Goal: Task Accomplishment & Management: Manage account settings

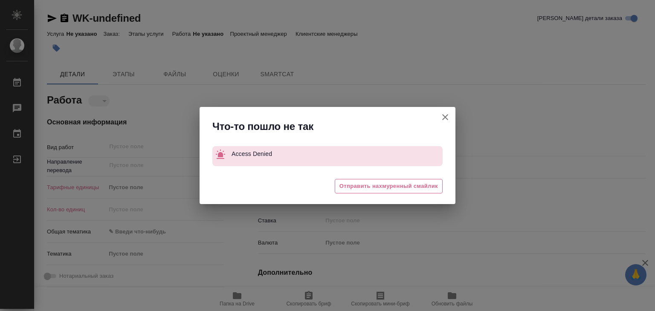
click at [450, 118] on icon "button" at bounding box center [445, 117] width 10 height 10
type textarea "x"
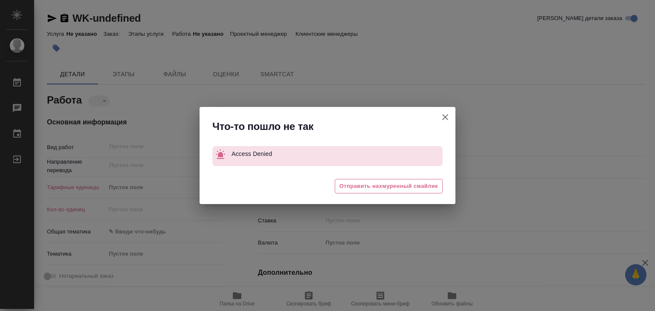
type textarea "x"
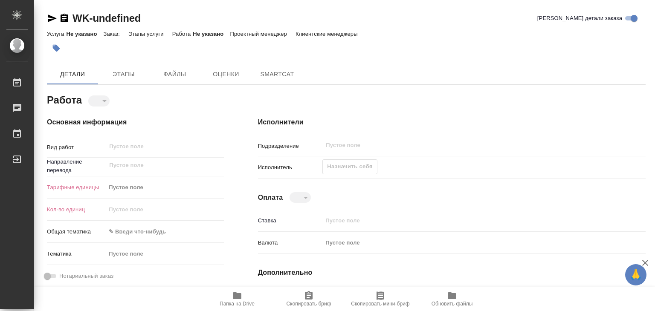
type textarea "x"
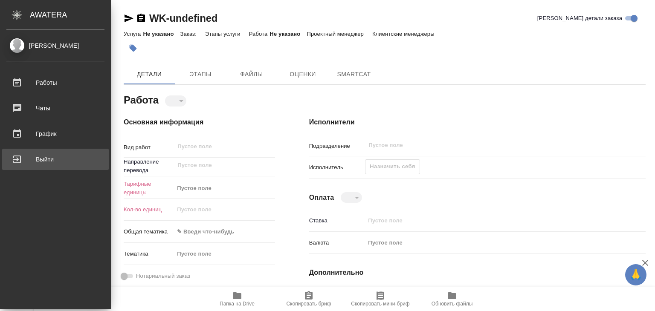
type textarea "x"
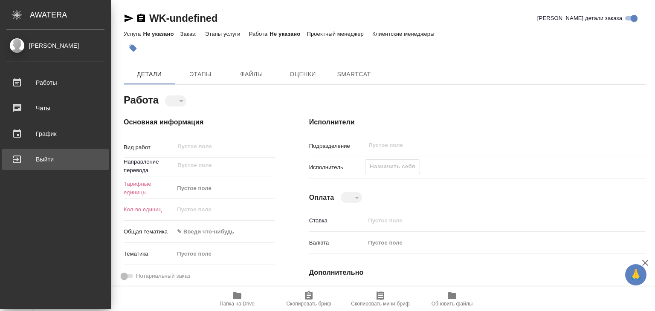
click at [51, 161] on div "Выйти" at bounding box center [55, 159] width 98 height 13
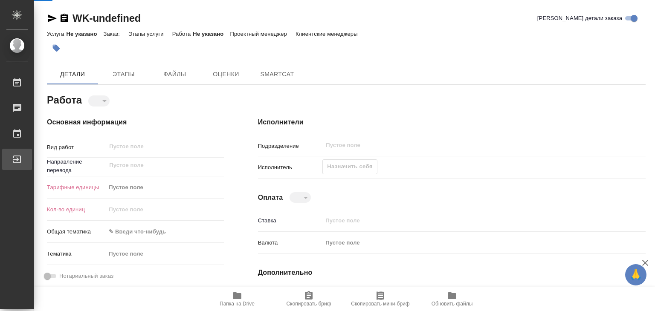
type textarea "x"
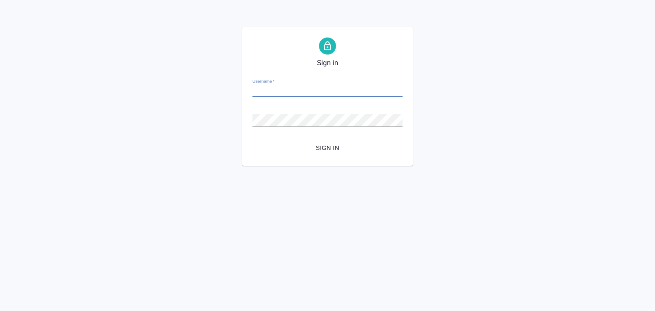
paste input "[EMAIL_ADDRESS][DOMAIN_NAME]"
type input "[EMAIL_ADDRESS][DOMAIN_NAME]"
click at [318, 149] on span "Sign in" at bounding box center [327, 148] width 136 height 11
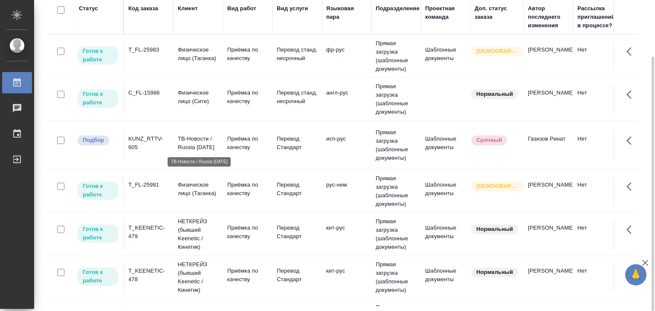
click at [214, 142] on p "ТВ-Новости / Russia Today" at bounding box center [198, 143] width 41 height 17
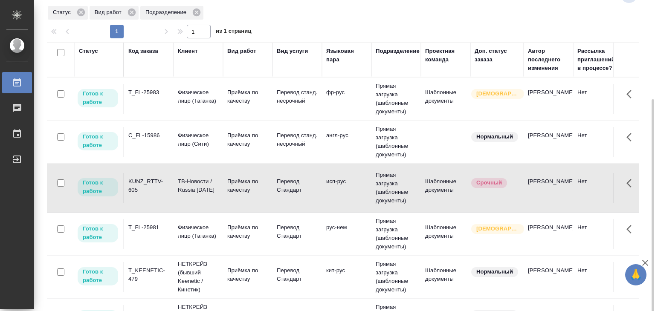
scroll to position [171, 0]
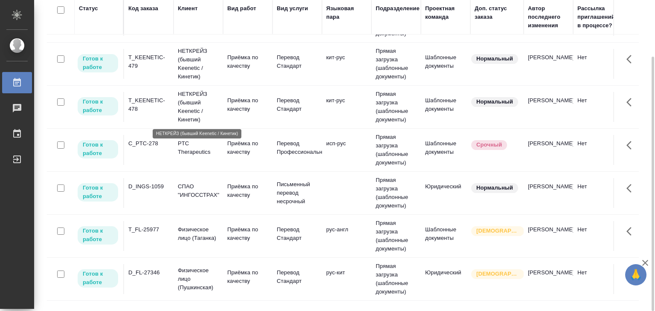
click at [182, 111] on p "НЕТКРЕЙЗ (бывший Keenetic / Кинетик)" at bounding box center [198, 107] width 41 height 34
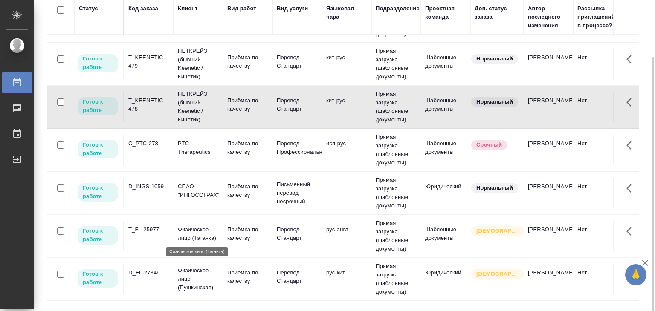
click at [217, 236] on p "Физическое лицо (Таганка)" at bounding box center [198, 234] width 41 height 17
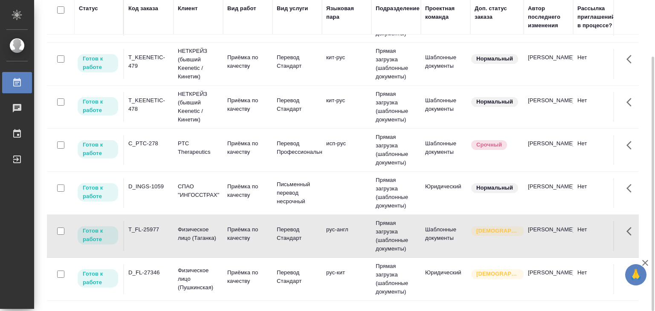
click at [157, 280] on td "D_FL-27346" at bounding box center [148, 279] width 49 height 30
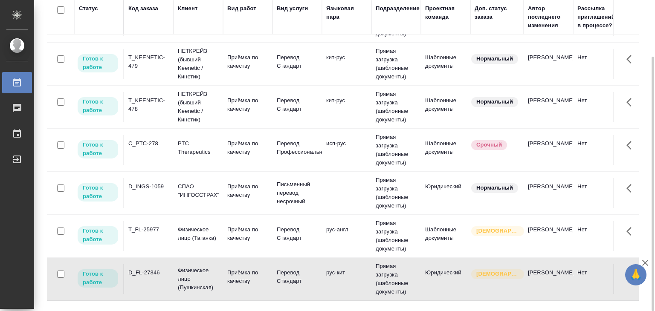
scroll to position [378, 0]
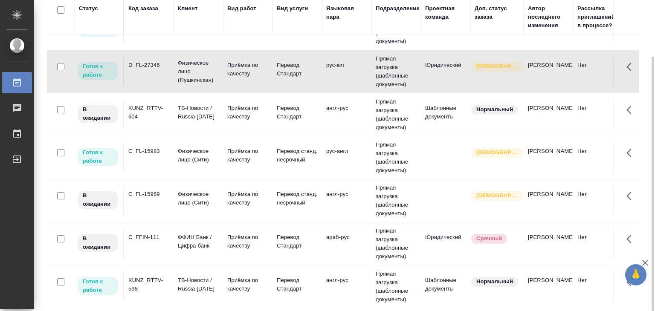
click at [165, 159] on td "C_FL-15983" at bounding box center [148, 158] width 49 height 30
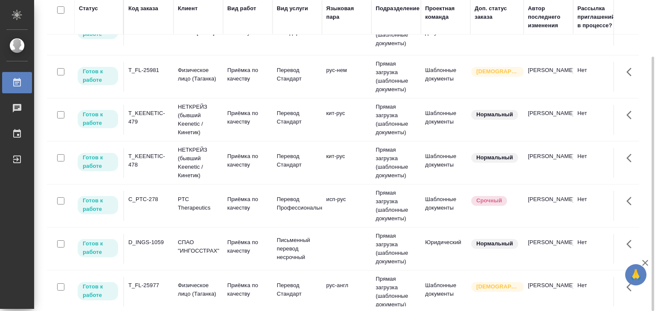
scroll to position [122, 0]
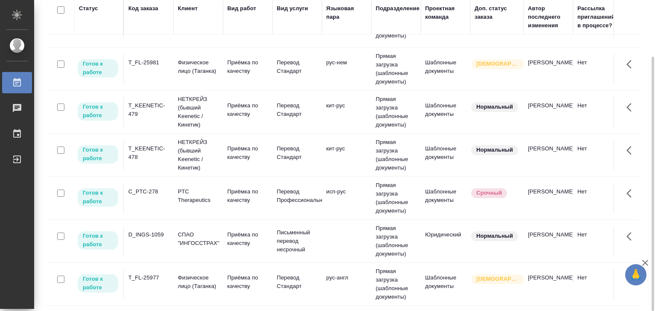
click at [164, 185] on td "C_PTC-278" at bounding box center [148, 198] width 49 height 30
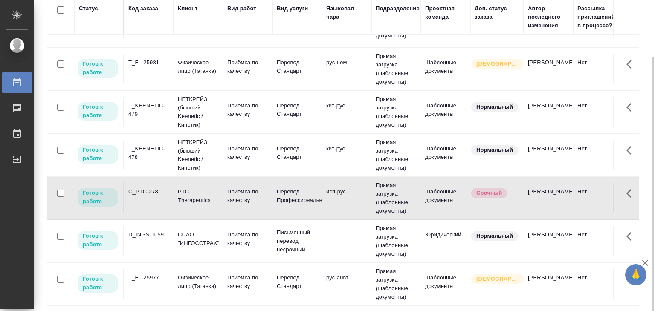
scroll to position [0, 0]
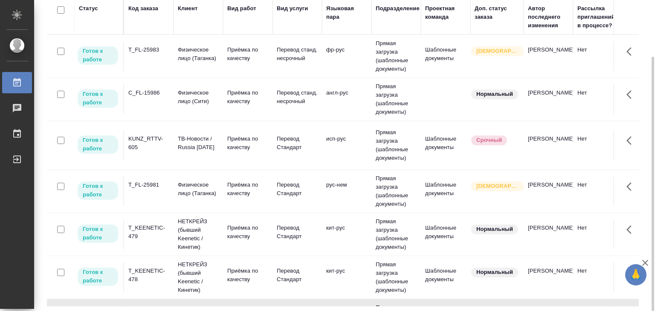
click at [227, 108] on td "Приёмка по качеству" at bounding box center [247, 99] width 49 height 30
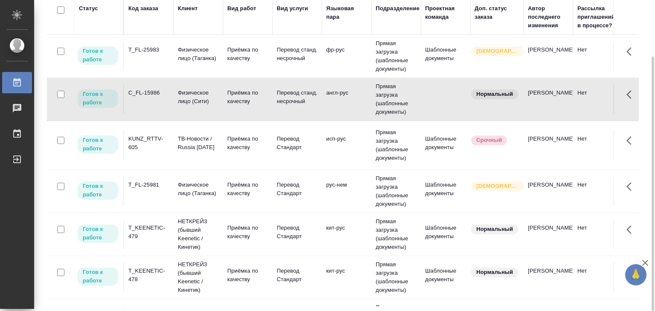
scroll to position [206, 0]
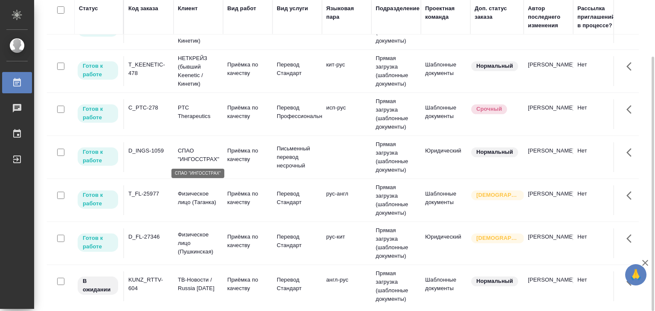
click at [203, 150] on p "СПАО "ИНГОССТРАХ"" at bounding box center [198, 155] width 41 height 17
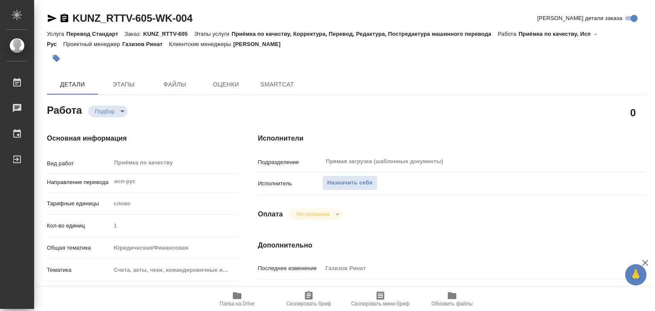
type textarea "x"
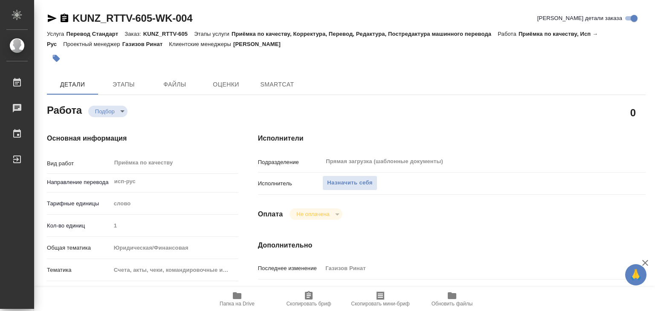
type textarea "x"
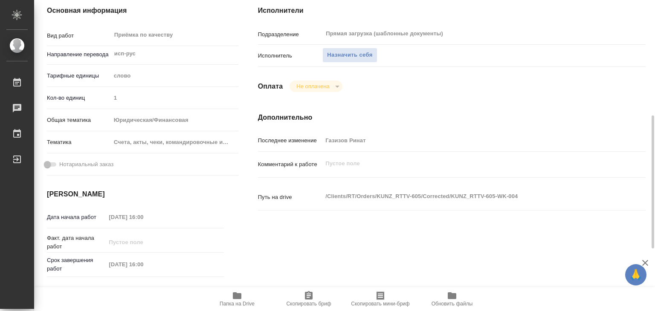
scroll to position [171, 0]
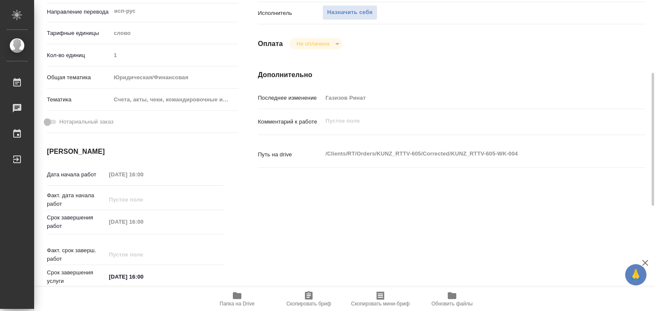
type textarea "x"
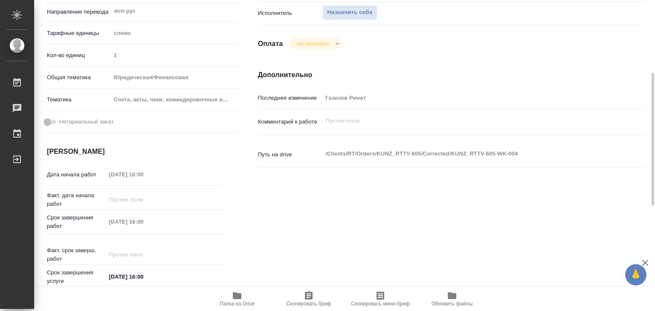
type textarea "x"
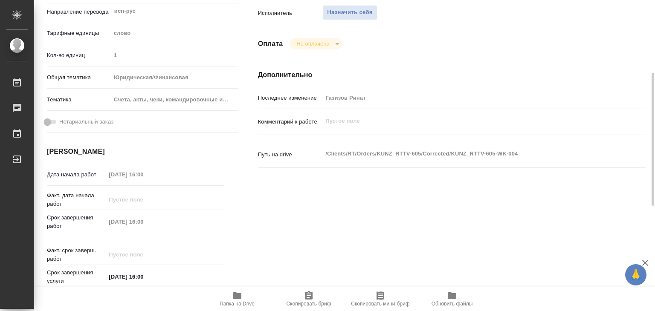
scroll to position [128, 0]
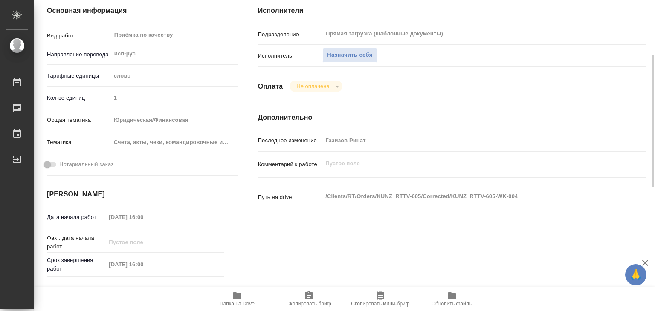
type textarea "x"
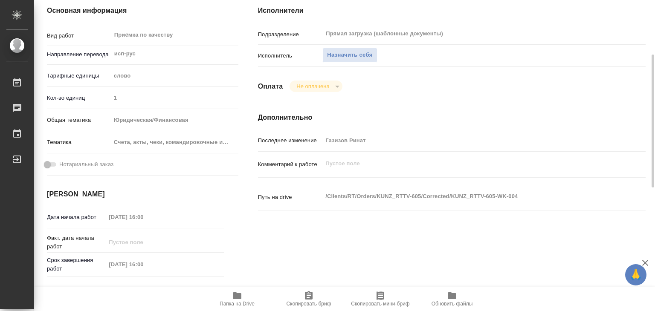
scroll to position [43, 0]
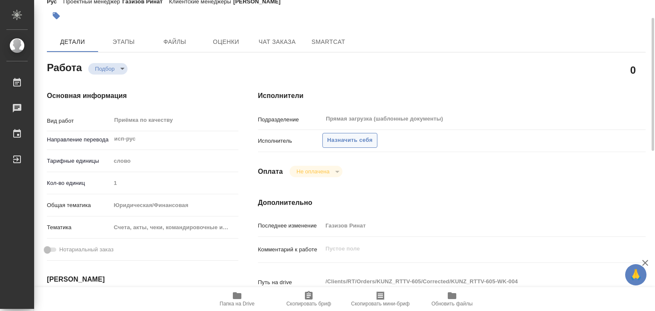
click at [329, 142] on span "Назначить себя" at bounding box center [349, 141] width 45 height 10
click at [339, 139] on span "Назначить себя" at bounding box center [349, 141] width 45 height 10
type textarea "x"
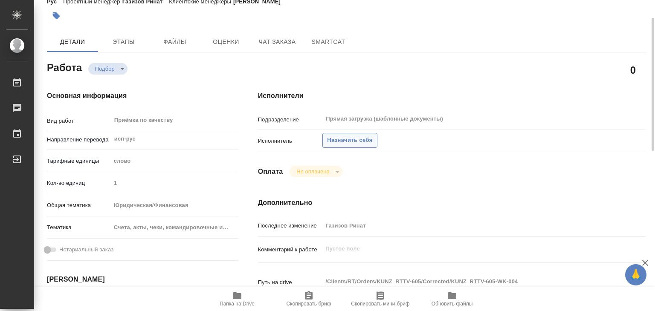
type textarea "x"
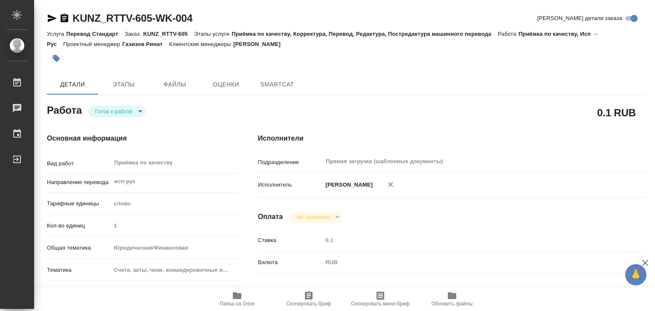
type textarea "x"
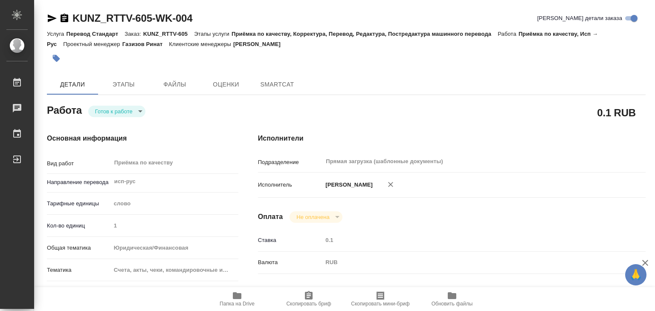
type textarea "x"
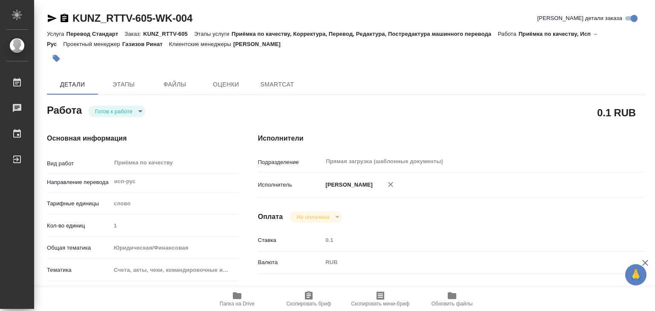
type textarea "x"
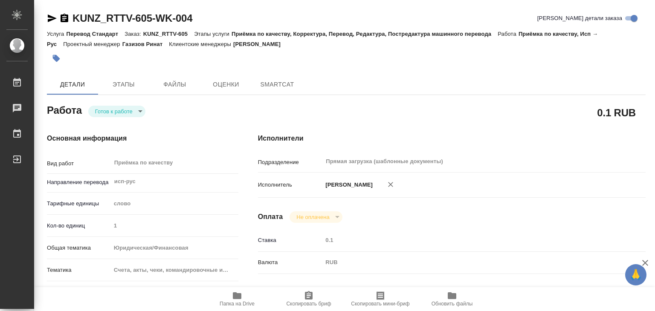
type textarea "x"
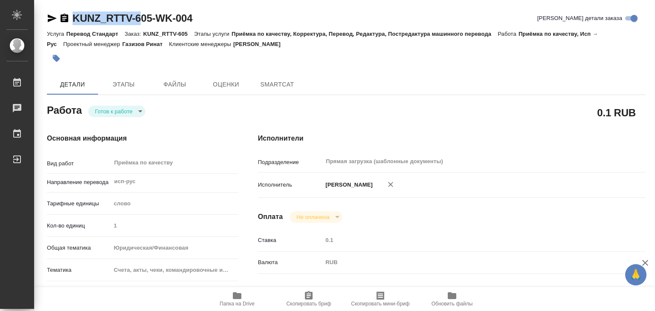
type textarea "x"
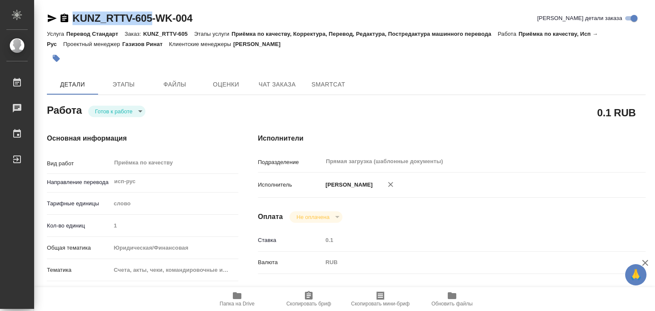
drag, startPoint x: 69, startPoint y: 7, endPoint x: 158, endPoint y: 20, distance: 89.1
copy link "KUNZ_RTTV-605"
type textarea "x"
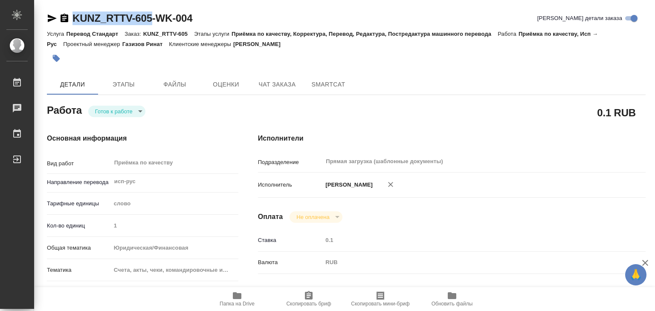
type textarea "x"
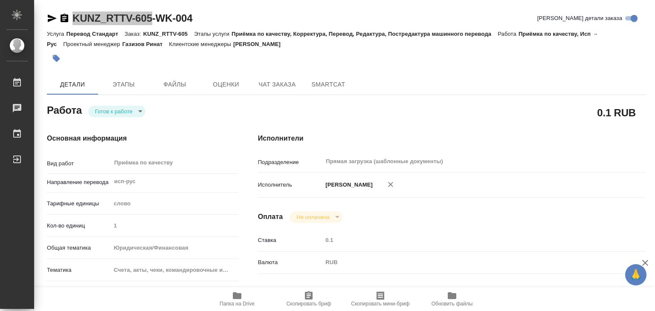
type textarea "x"
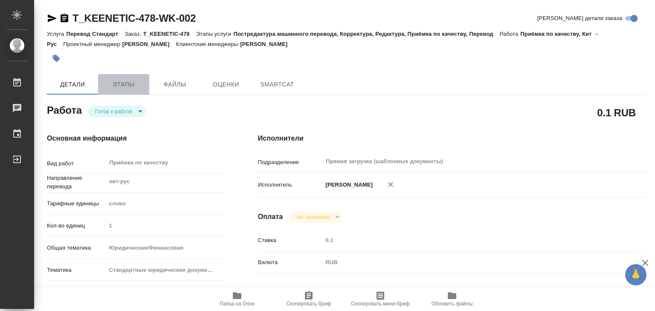
click at [113, 87] on span "Этапы" at bounding box center [123, 84] width 41 height 11
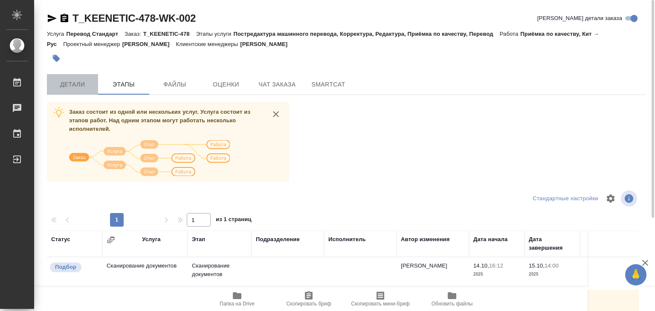
click at [67, 90] on button "Детали" at bounding box center [72, 84] width 51 height 20
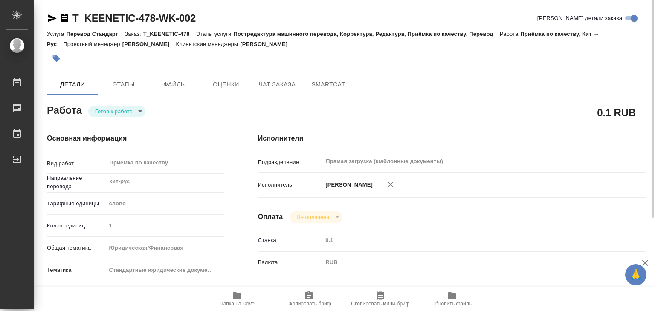
type textarea "x"
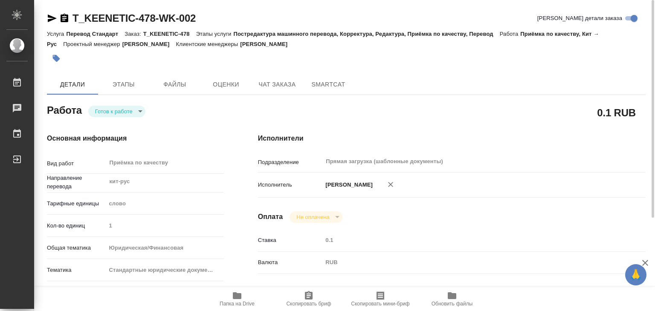
type textarea "x"
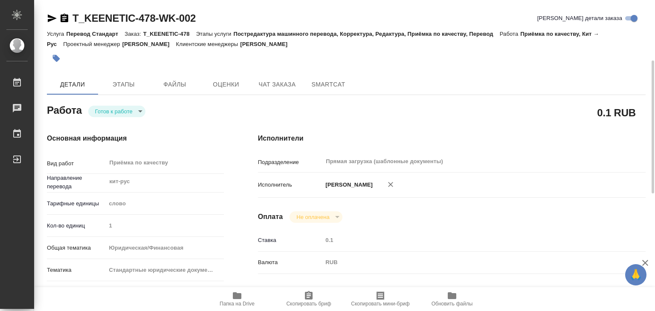
type textarea "x"
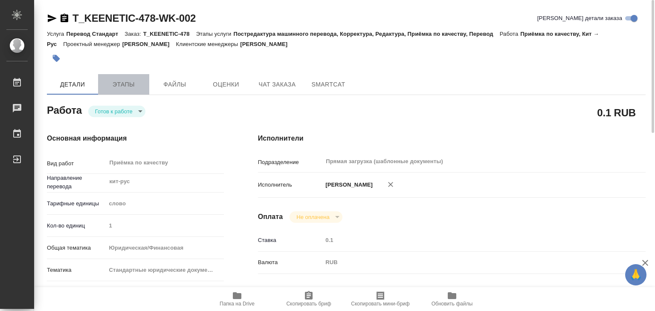
click at [132, 78] on button "Этапы" at bounding box center [123, 84] width 51 height 20
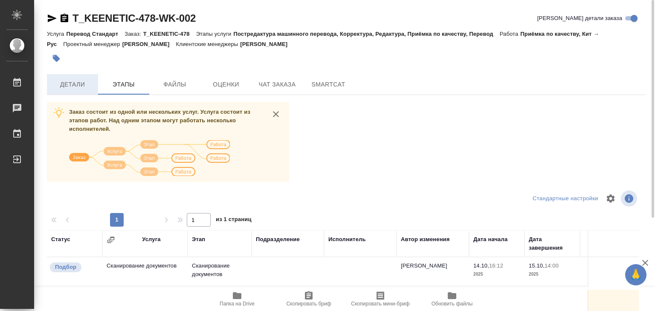
click at [78, 84] on span "Детали" at bounding box center [72, 84] width 41 height 11
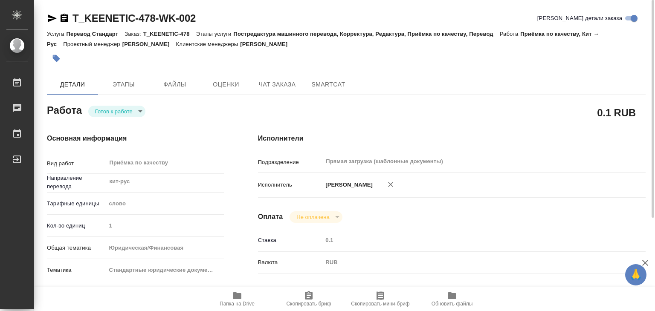
type textarea "x"
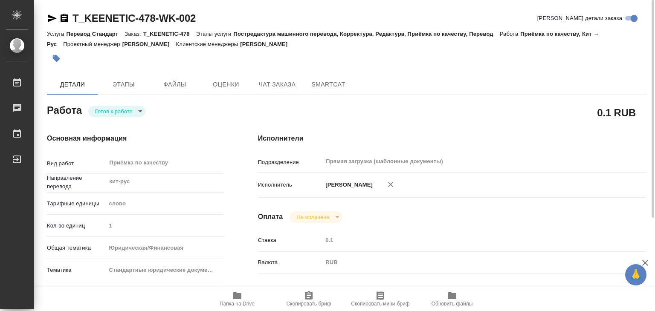
type textarea "x"
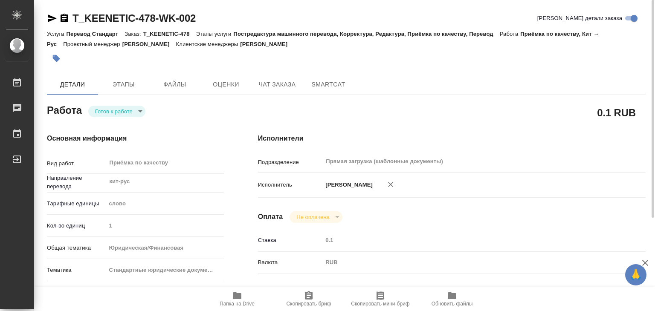
scroll to position [128, 0]
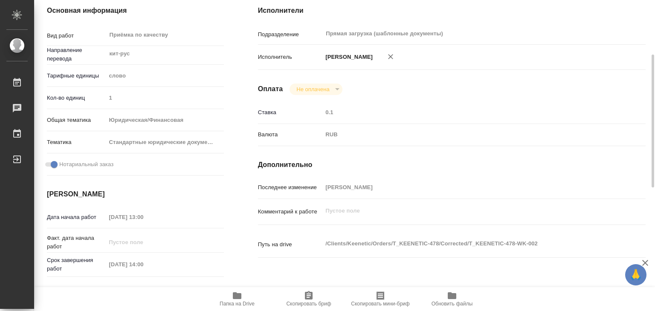
type textarea "x"
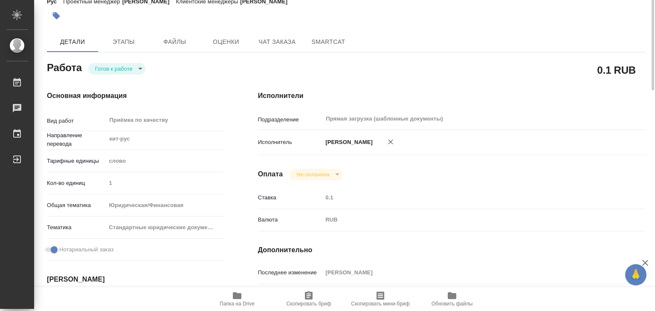
scroll to position [0, 0]
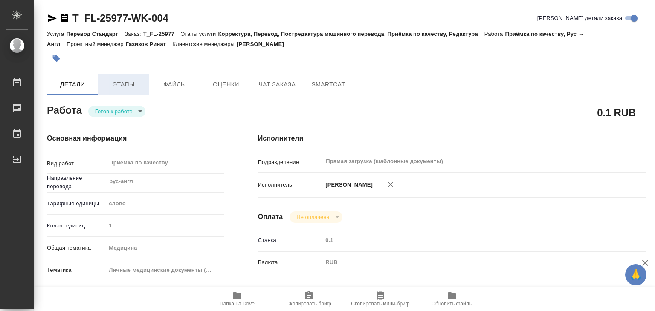
click at [116, 88] on span "Этапы" at bounding box center [123, 84] width 41 height 11
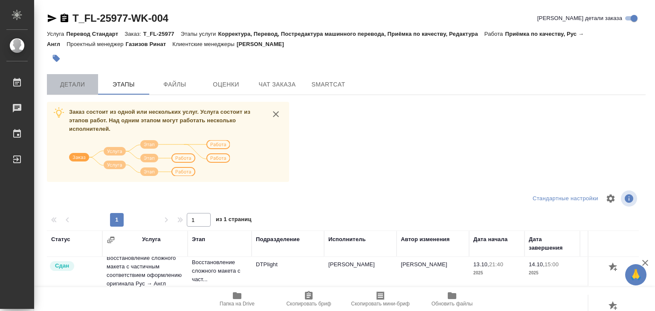
click at [77, 89] on span "Детали" at bounding box center [72, 84] width 41 height 11
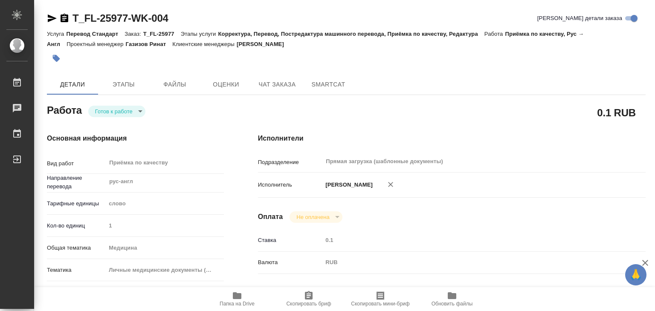
type textarea "x"
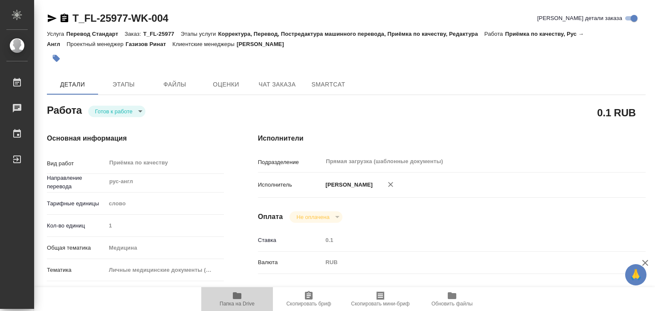
click at [232, 300] on icon "button" at bounding box center [237, 296] width 10 height 10
type textarea "x"
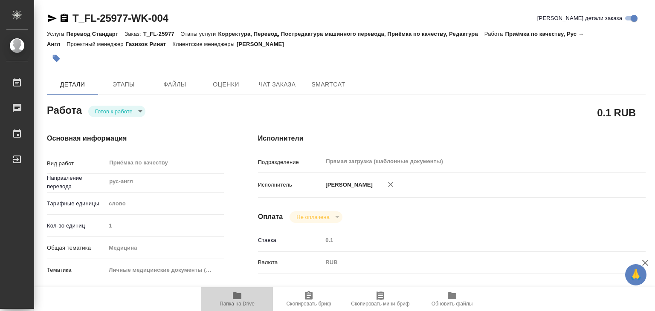
type textarea "x"
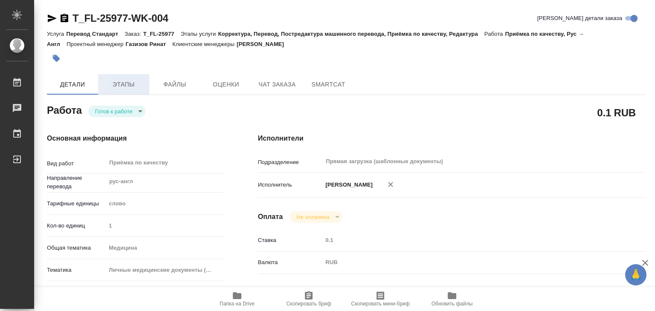
click at [126, 93] on button "Этапы" at bounding box center [123, 84] width 51 height 20
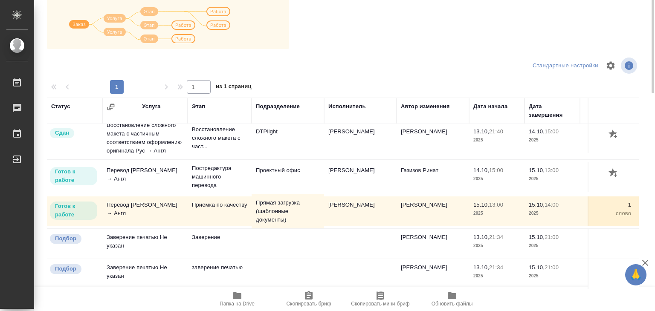
scroll to position [5, 0]
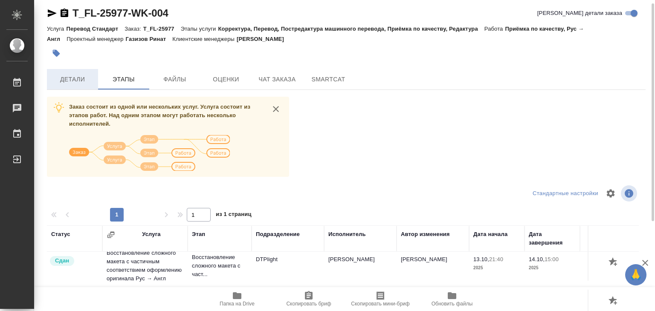
click at [86, 79] on span "Детали" at bounding box center [72, 79] width 41 height 11
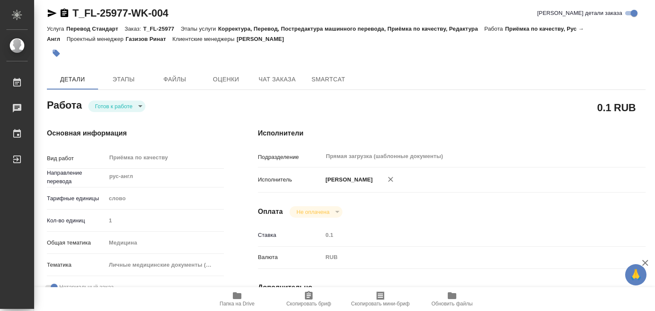
type textarea "x"
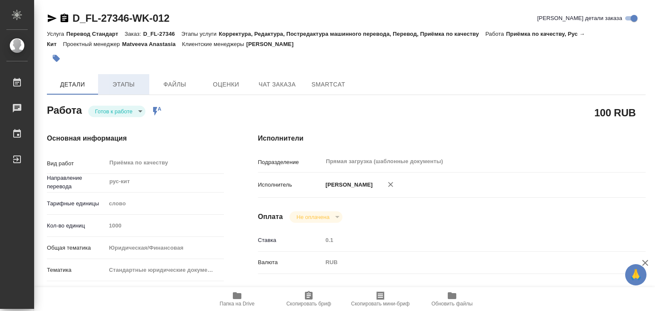
click at [130, 91] on button "Этапы" at bounding box center [123, 84] width 51 height 20
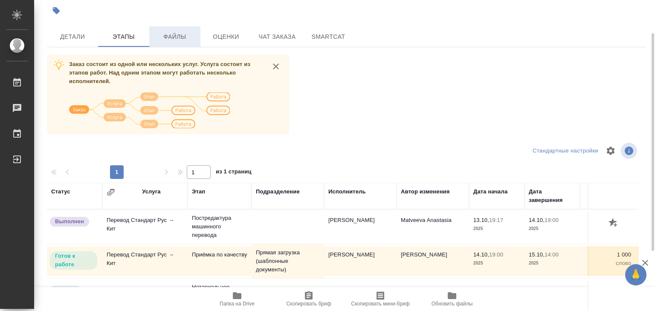
scroll to position [5, 0]
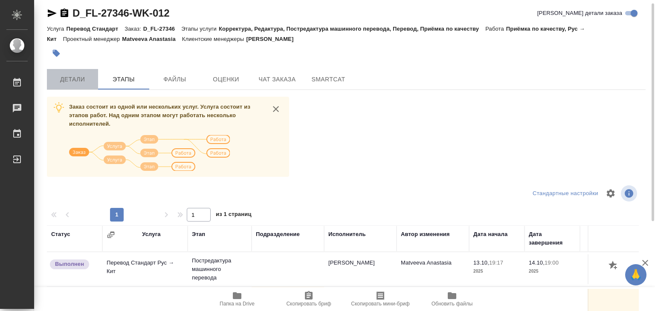
click at [68, 84] on span "Детали" at bounding box center [72, 79] width 41 height 11
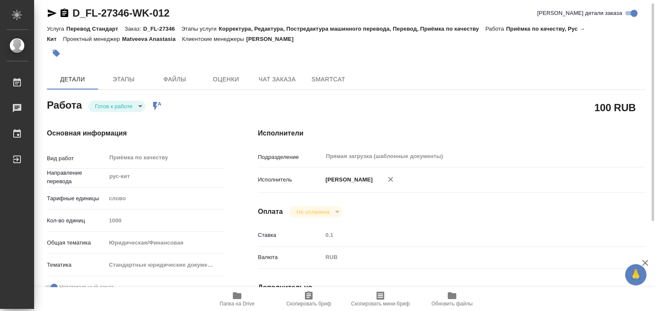
type textarea "x"
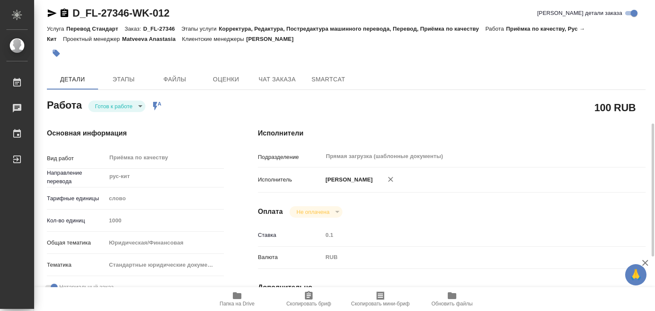
type textarea "x"
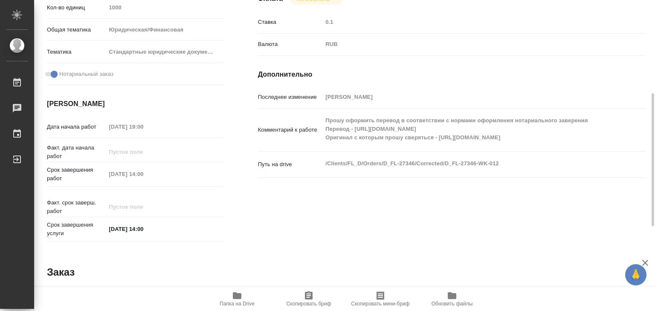
scroll to position [133, 0]
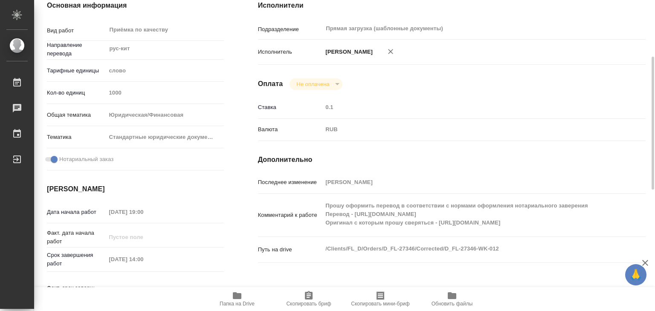
type textarea "x"
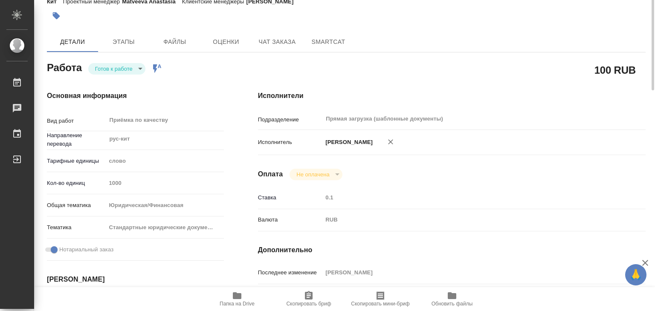
scroll to position [0, 0]
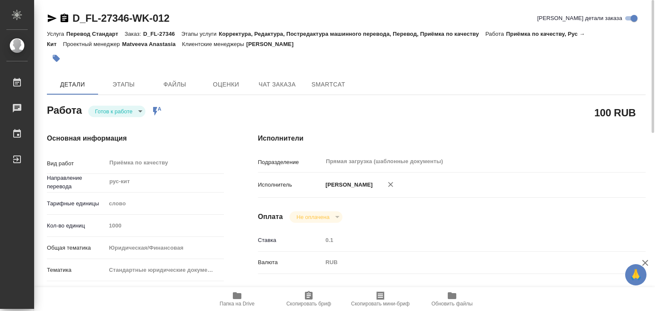
click at [51, 58] on button "button" at bounding box center [56, 58] width 19 height 19
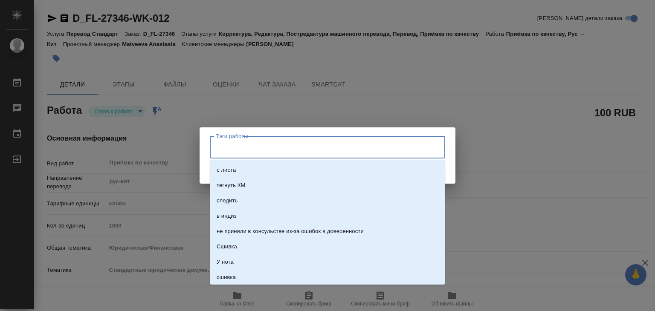
click at [230, 146] on input "Тэги работы" at bounding box center [319, 147] width 211 height 14
type input "724"
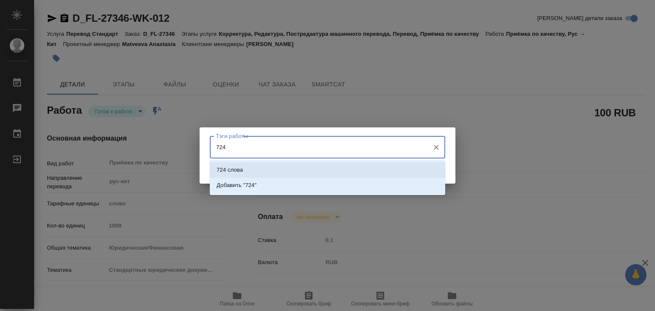
click at [275, 165] on li "724 слова" at bounding box center [327, 169] width 235 height 15
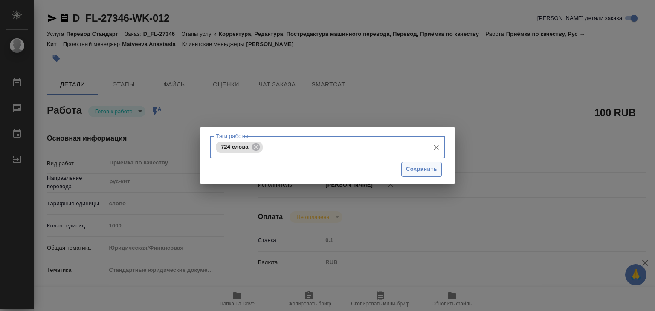
click at [430, 168] on span "Сохранить" at bounding box center [421, 170] width 31 height 10
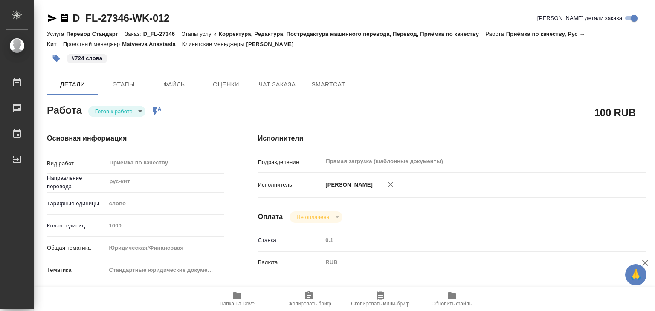
type input "readyForWork"
type textarea "Приёмка по качеству"
type textarea "x"
type input "рус-кит"
type input "5a8b1489cc6b4906c91bfd90"
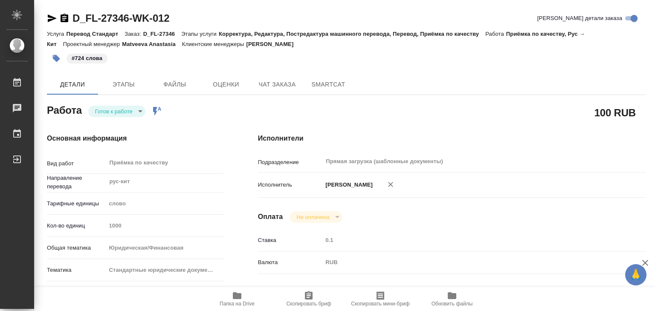
type input "1000"
type input "yr-fn"
type input "5f647205b73bc97568ca66bf"
checkbox input "true"
type input "14.10.2025 19:00"
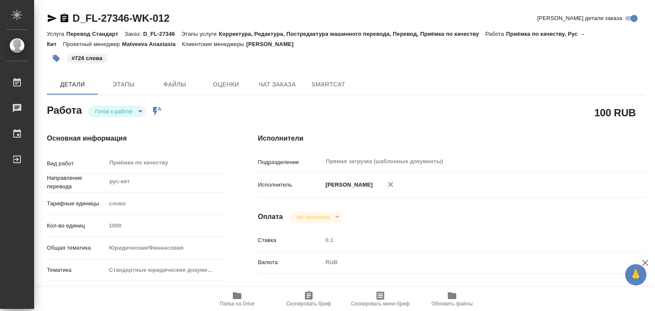
type input "[DATE] 14:00"
type input "Прямая загрузка (шаблонные документы)"
type input "notPayed"
type input "0.1"
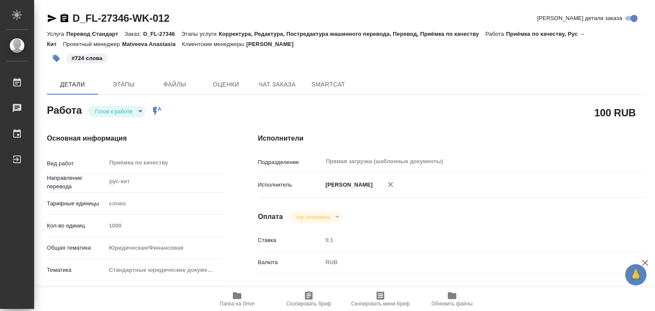
type input "RUB"
type input "[PERSON_NAME]"
type textarea "Прошу оформить перевод в соответствии с нормами оформления нотариального завере…"
type textarea "x"
type textarea "/Clients/FL_D/Orders/D_FL-27346/Corrected/D_FL-27346-WK-012"
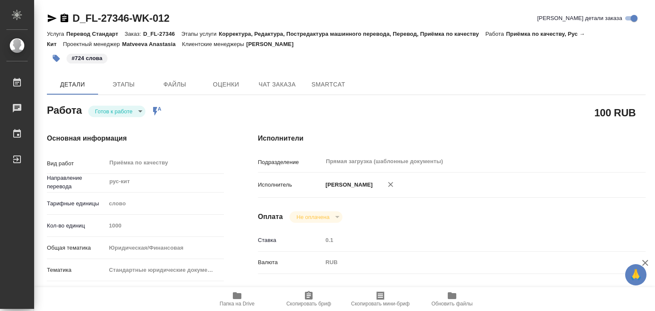
type textarea "x"
type input "D_FL-27346"
type input "Перевод Стандарт"
type input "Корректура, Редактура, Постредактура машинного перевода, Перевод, Приёмка по ка…"
type input "Давыдова Елена"
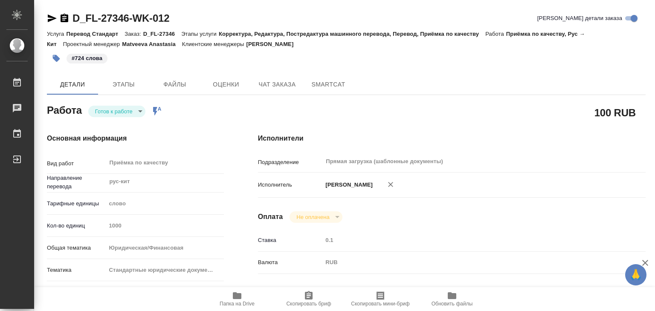
type input "/Clients/FL_D/Orders/D_FL-27346"
type input "https://drive.awatera.com/s/gntXZYgXKNSRYpN"
type textarea "x"
type textarea "Чуть позже Доверенность будет оформлена на бланке организации, скорее всего буд…"
type textarea "x"
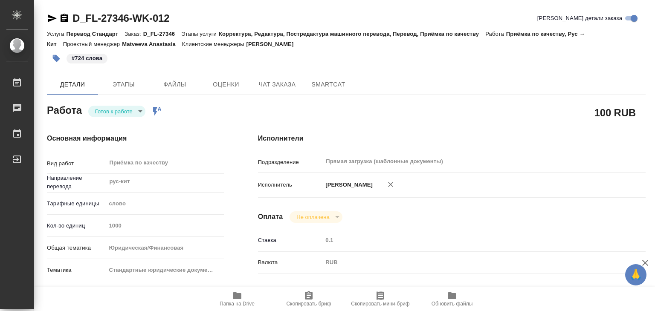
type textarea "x"
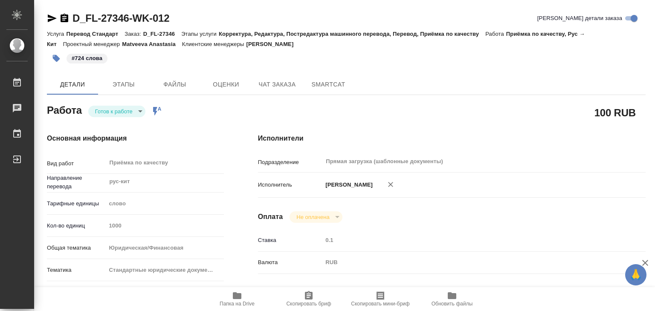
type textarea "x"
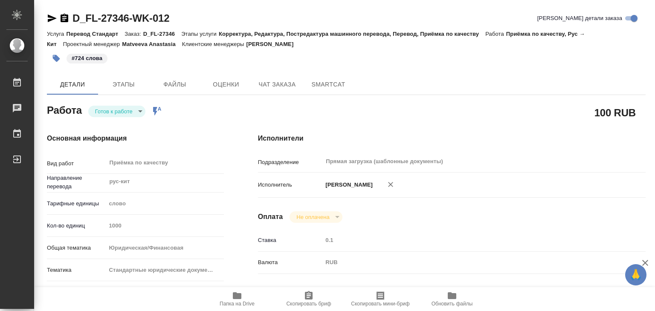
type textarea "x"
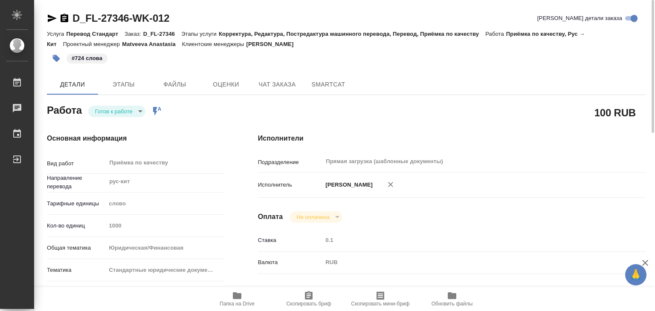
click at [239, 293] on icon "button" at bounding box center [237, 295] width 9 height 7
click at [115, 110] on body "🙏 .cls-1 fill:#fff; AWATERA Alilekova Valeriya Работы 0 Чаты График Выйти D_FL-…" at bounding box center [327, 155] width 655 height 311
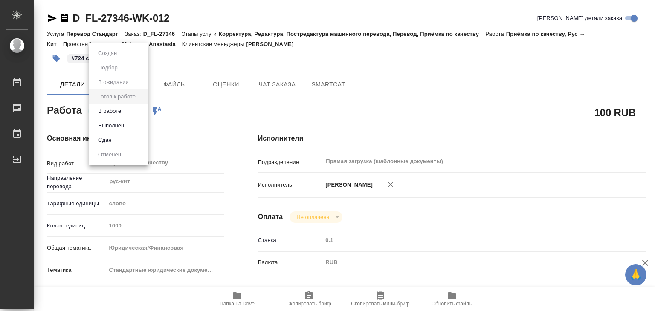
click at [136, 125] on li "Выполнен" at bounding box center [119, 126] width 60 height 14
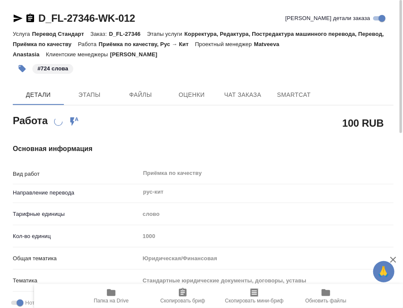
type textarea "x"
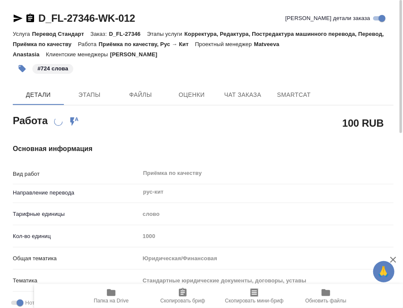
type textarea "x"
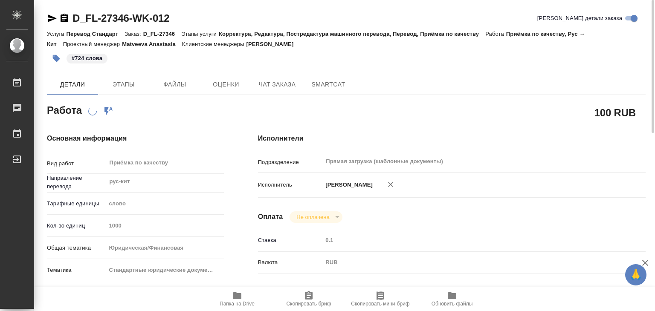
type textarea "x"
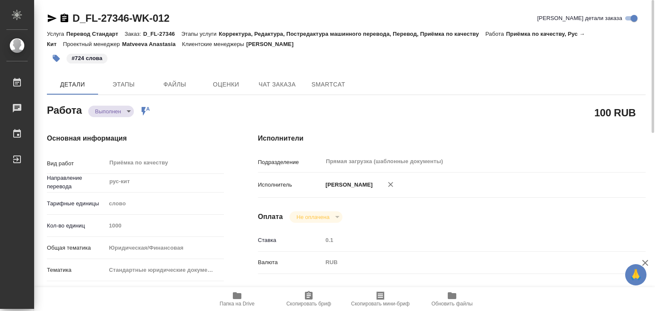
type textarea "x"
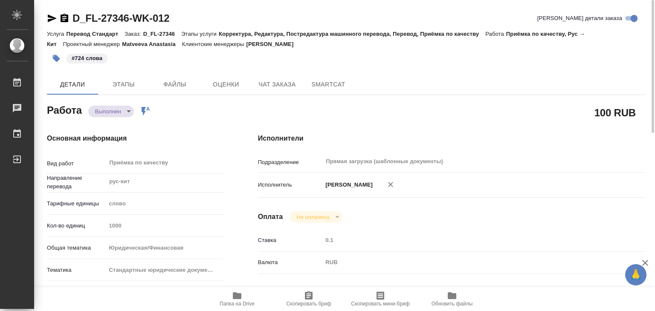
type textarea "x"
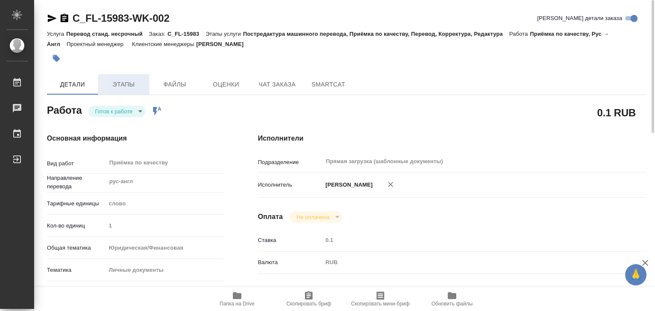
click at [117, 85] on span "Этапы" at bounding box center [123, 84] width 41 height 11
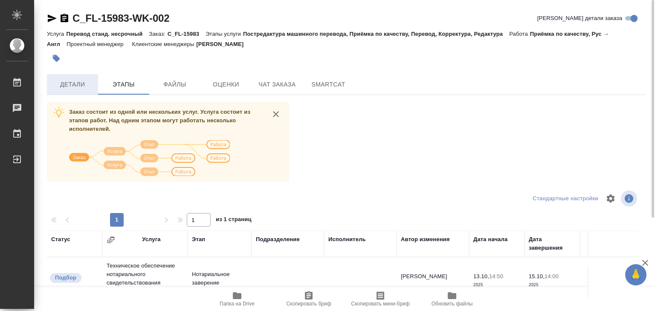
click at [78, 91] on button "Детали" at bounding box center [72, 84] width 51 height 20
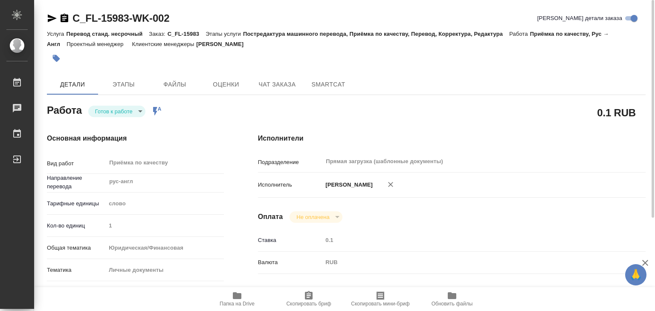
type textarea "x"
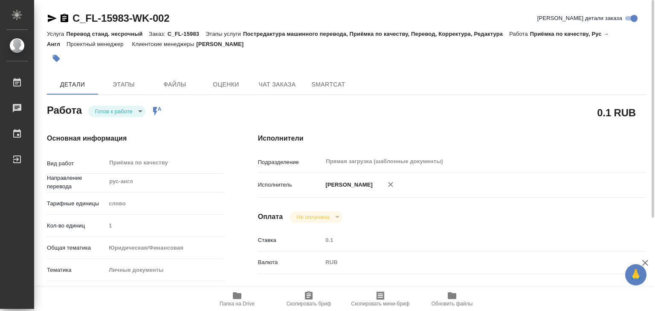
type textarea "x"
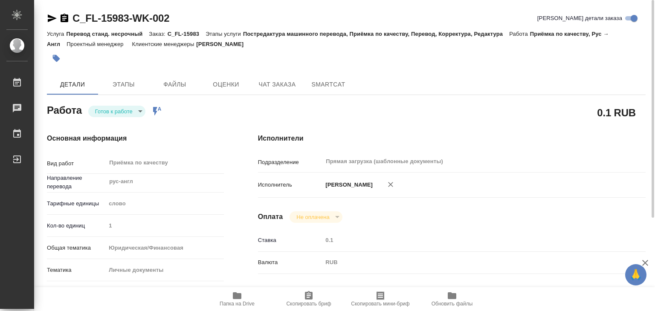
type textarea "x"
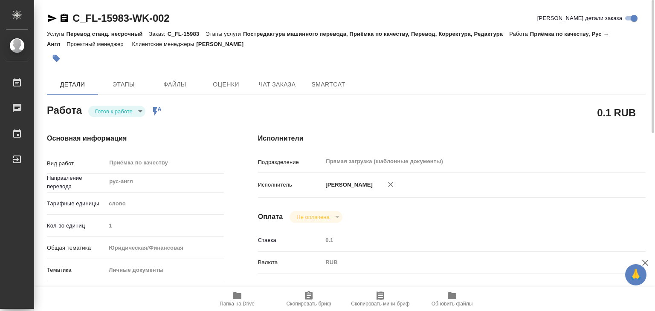
click at [236, 300] on icon "button" at bounding box center [237, 296] width 10 height 10
click at [56, 62] on icon "button" at bounding box center [56, 58] width 7 height 7
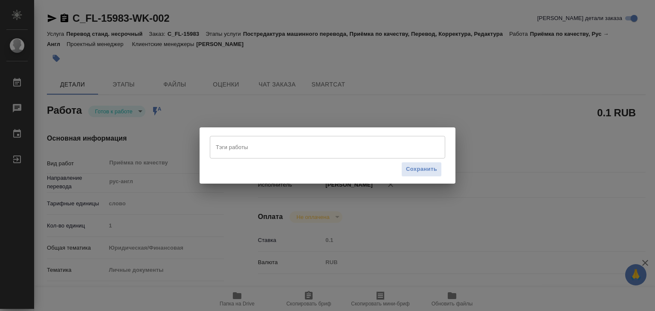
click at [358, 157] on div "Тэги работы" at bounding box center [327, 147] width 235 height 22
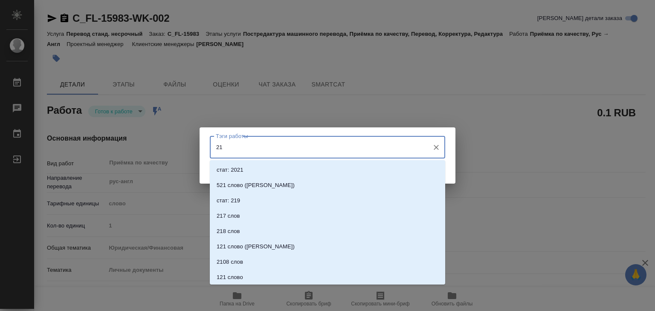
type input "215"
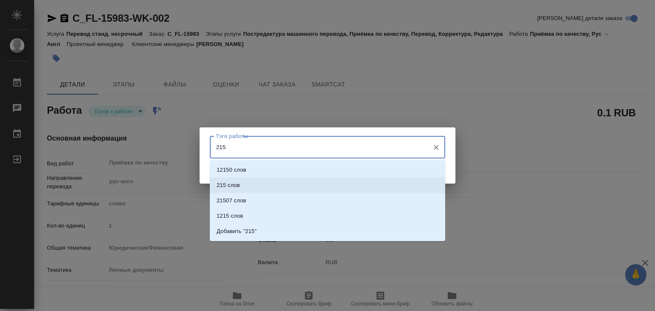
click at [332, 187] on li "215 слов" at bounding box center [327, 185] width 235 height 15
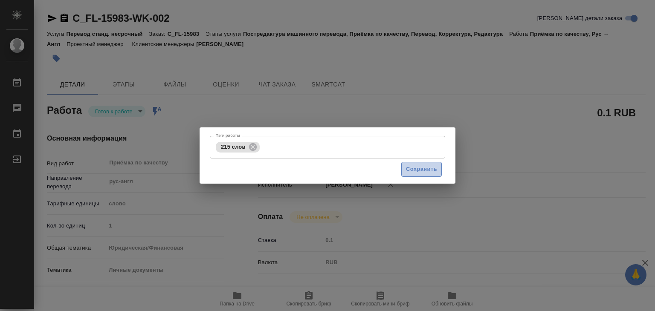
click at [426, 162] on button "Сохранить" at bounding box center [421, 169] width 41 height 15
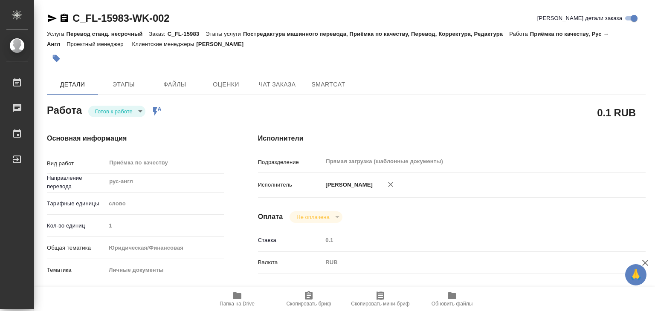
type input "readyForWork"
type textarea "Приёмка по качеству"
type textarea "x"
type input "рус-англ"
type input "5a8b1489cc6b4906c91bfd90"
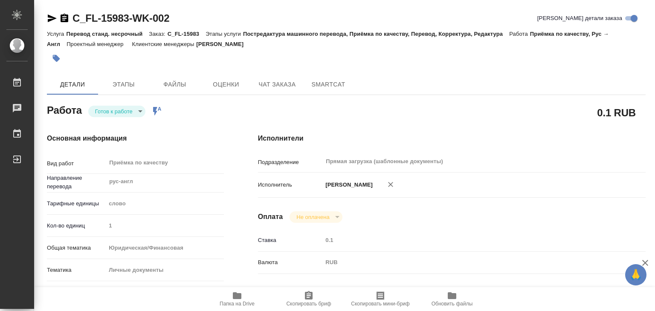
type input "1"
type input "yr-fn"
type input "5a8b8b956a9677013d343cfe"
checkbox input "true"
type input "[DATE] 13:00"
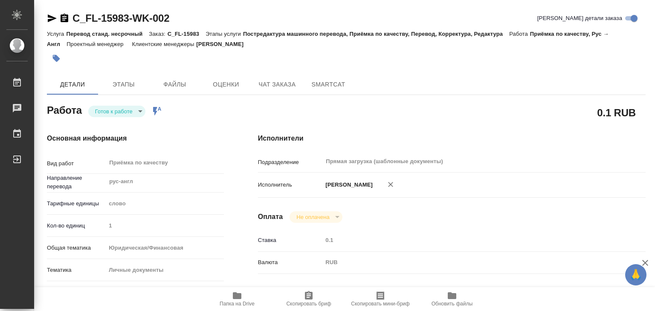
type input "[DATE] 14:00"
type input "Прямая загрузка (шаблонные документы)"
type input "notPayed"
type input "0.1"
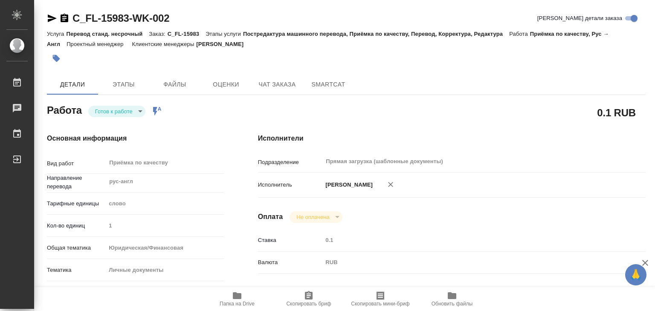
type input "RUB"
type input "[PERSON_NAME]"
type textarea "x"
type textarea "/Clients/FL_C/Orders/C_FL-15983/Corrected/C_FL-15983-WK-002"
type textarea "x"
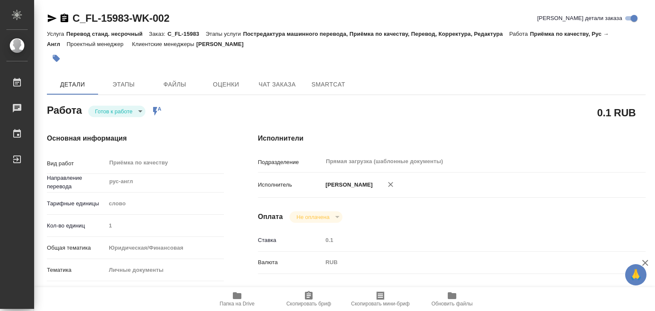
type input "C_FL-15983"
type input "Перевод станд. несрочный"
type input "Постредактура машинного перевода, Приёмка по качеству, Перевод, Корректура, Ред…"
type input "[PERSON_NAME]"
type input "/Clients/FL_C/Orders/C_FL-15983"
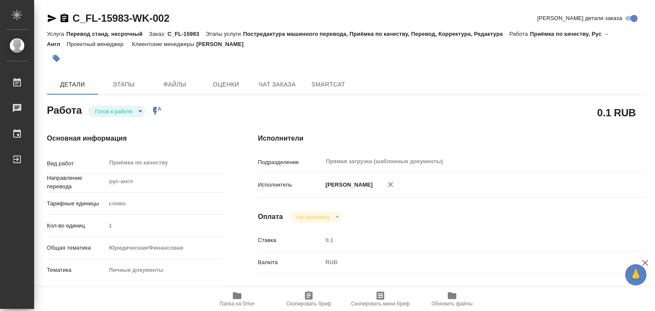
type textarea "x"
type textarea "СОР на англ"
type textarea "x"
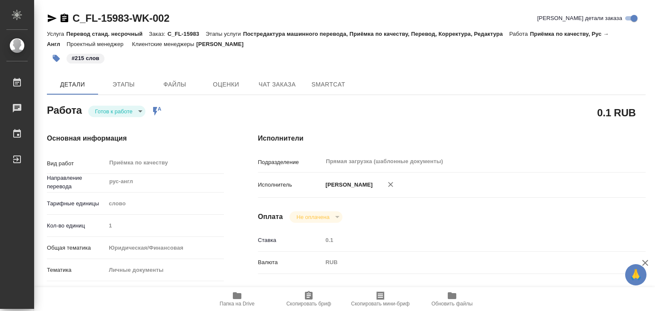
type textarea "x"
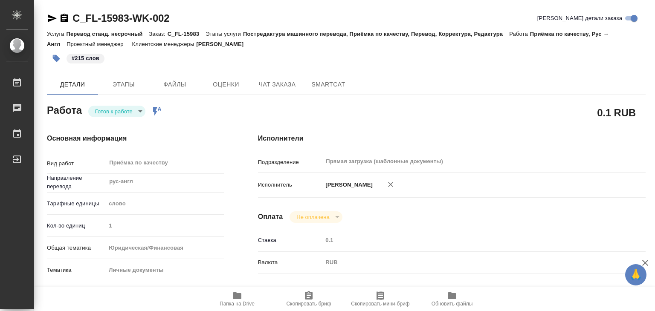
type textarea "x"
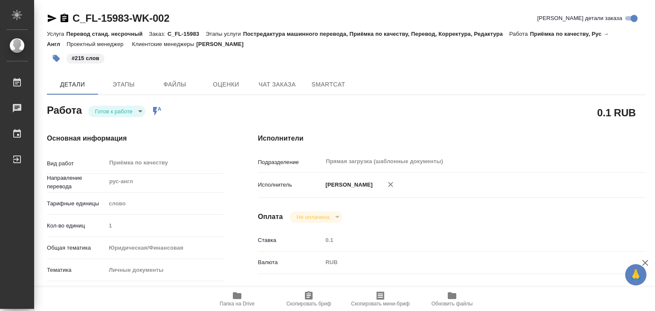
type textarea "x"
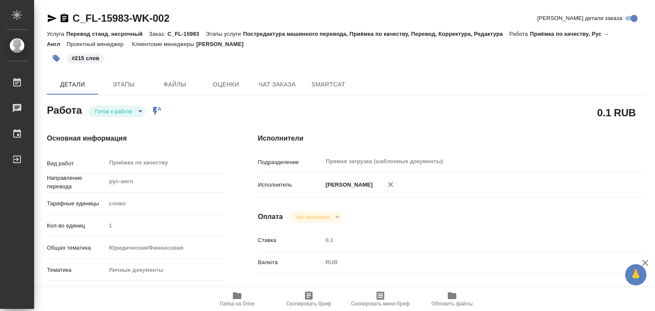
type textarea "x"
click at [117, 115] on body "🙏 .cls-1 fill:#fff; AWATERA Alilekova [PERSON_NAME] Работы 0 Чаты График Выйти …" at bounding box center [327, 155] width 655 height 311
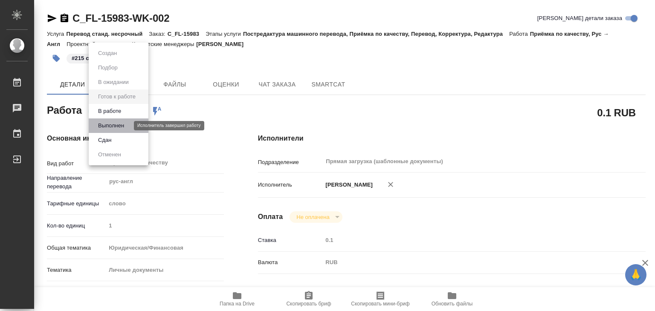
click at [123, 123] on button "Выполнен" at bounding box center [111, 125] width 31 height 9
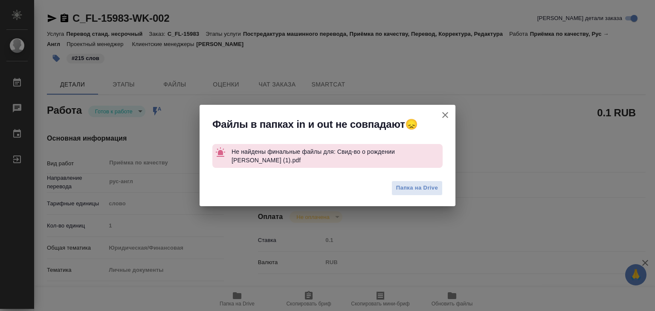
type textarea "x"
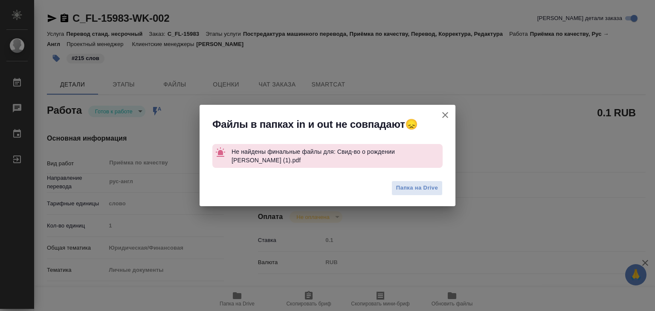
type textarea "x"
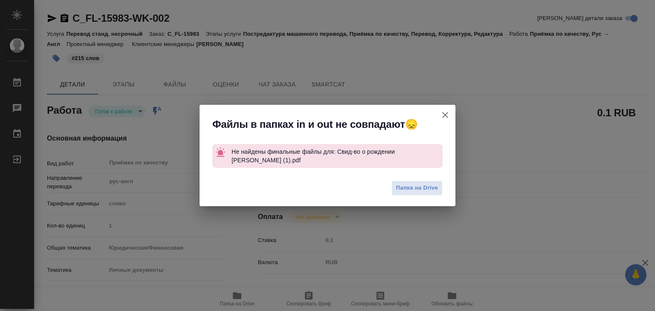
type textarea "x"
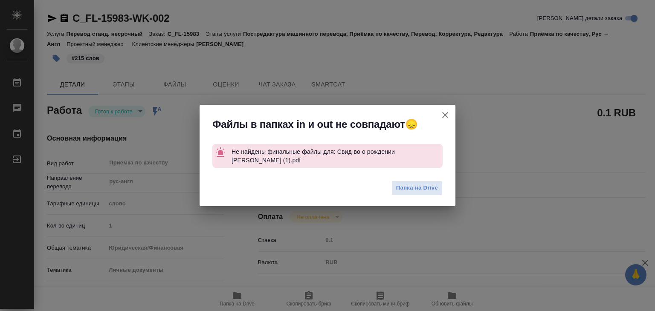
click at [444, 117] on icon "button" at bounding box center [445, 115] width 10 height 10
type textarea "x"
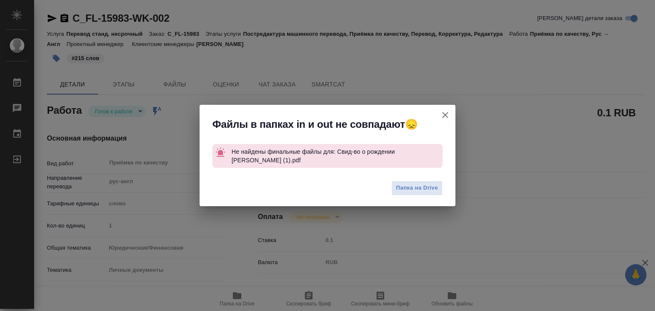
type textarea "x"
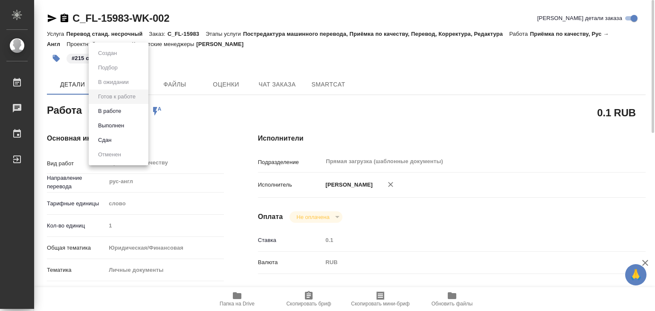
click at [114, 107] on body "🙏 .cls-1 fill:#fff; AWATERA Alilekova [PERSON_NAME] Работы 0 Чаты График Выйти …" at bounding box center [327, 155] width 655 height 311
click at [119, 122] on button "Выполнен" at bounding box center [111, 125] width 31 height 9
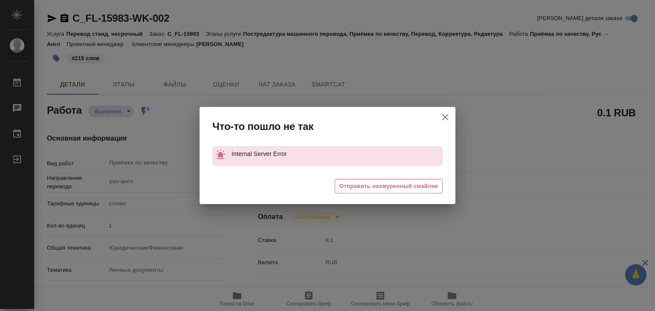
type textarea "x"
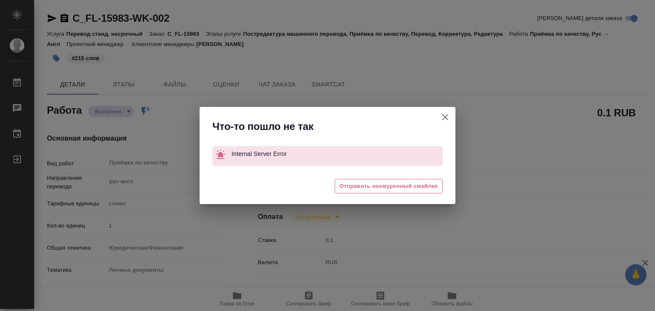
type textarea "x"
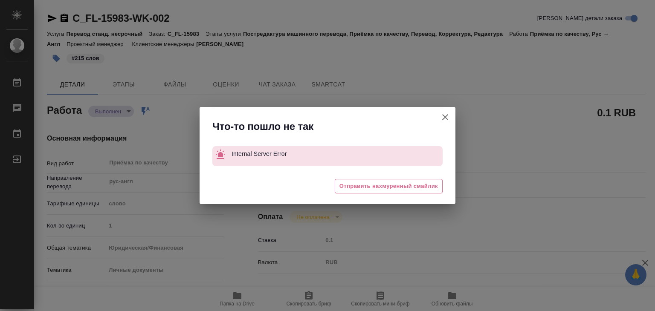
type textarea "x"
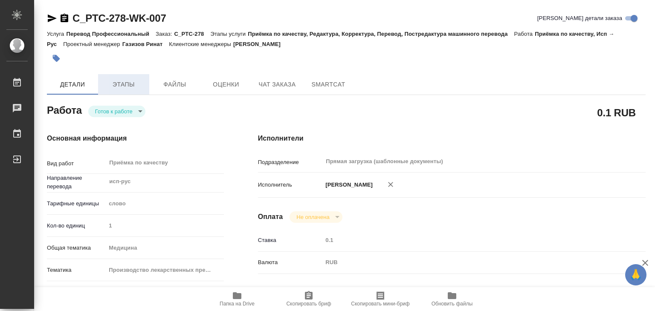
click at [125, 86] on span "Этапы" at bounding box center [123, 84] width 41 height 11
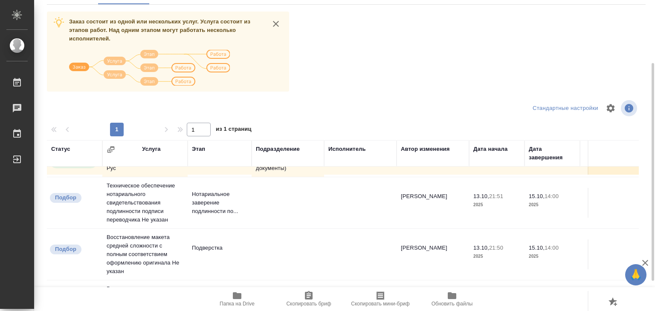
scroll to position [5, 0]
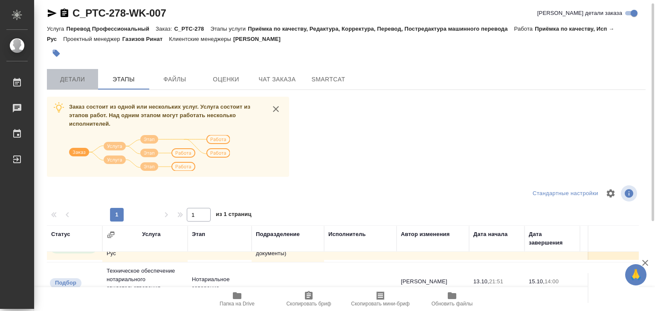
click at [62, 76] on span "Детали" at bounding box center [72, 79] width 41 height 11
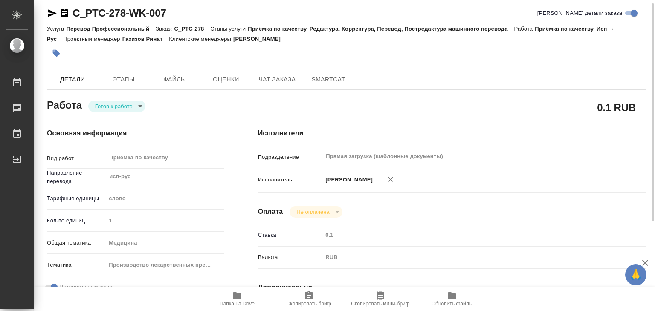
type textarea "x"
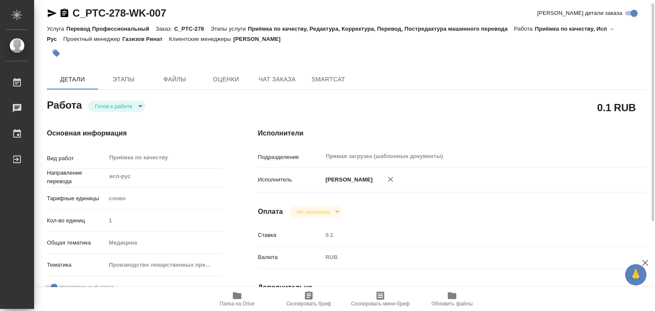
type textarea "x"
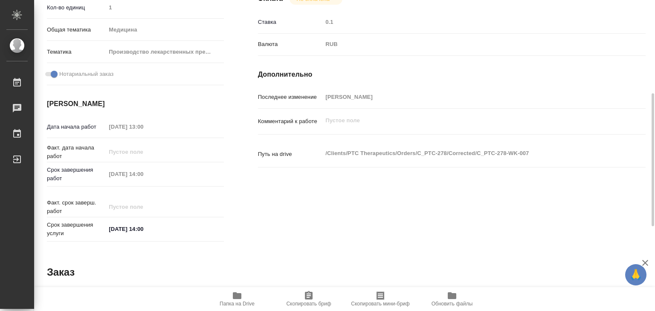
type textarea "x"
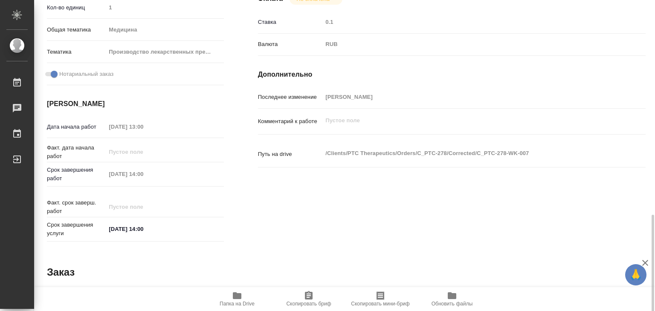
scroll to position [416, 0]
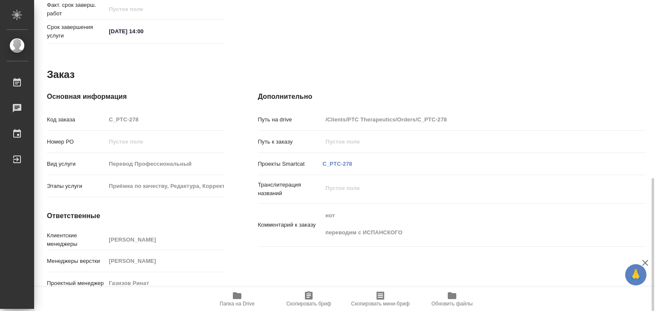
click at [304, 301] on span "Скопировать бриф" at bounding box center [308, 304] width 45 height 6
click at [252, 295] on span "Папка на Drive" at bounding box center [236, 299] width 61 height 16
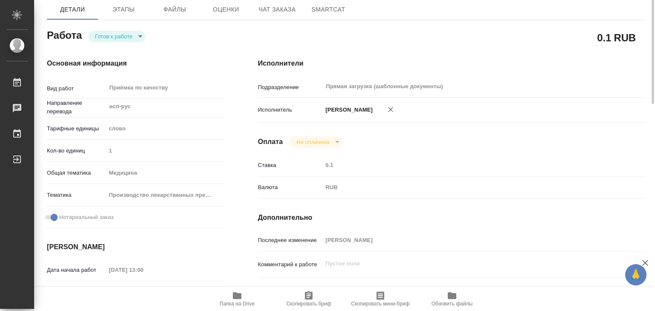
scroll to position [0, 0]
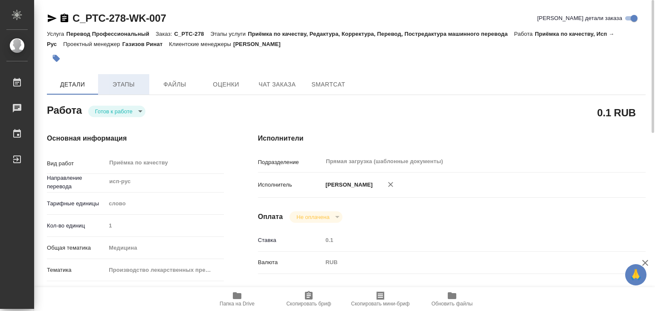
click at [113, 76] on button "Этапы" at bounding box center [123, 84] width 51 height 20
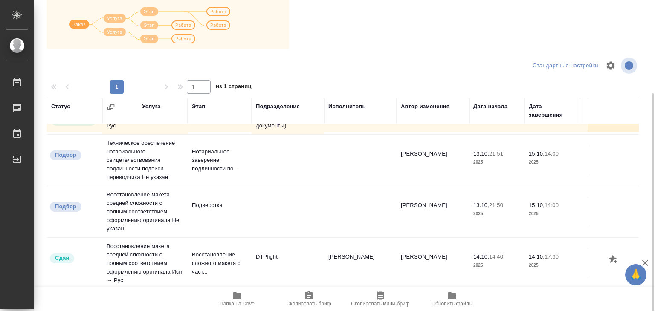
scroll to position [5, 0]
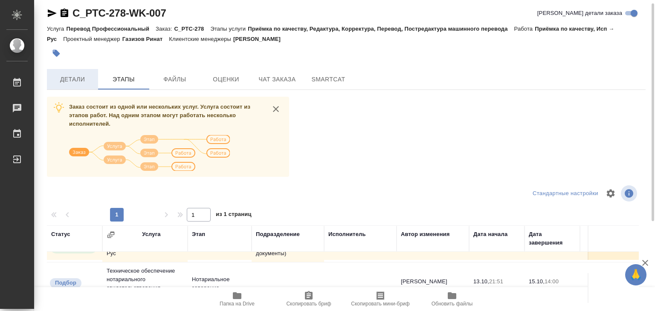
click at [79, 79] on span "Детали" at bounding box center [72, 79] width 41 height 11
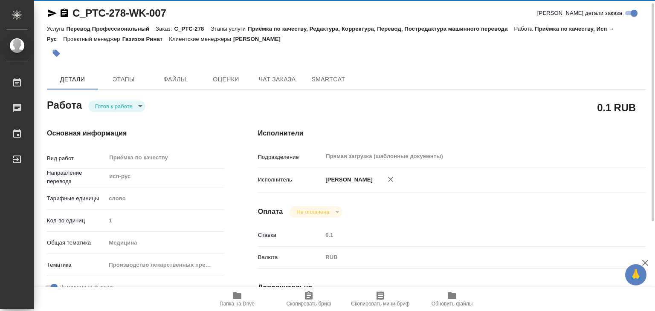
type textarea "x"
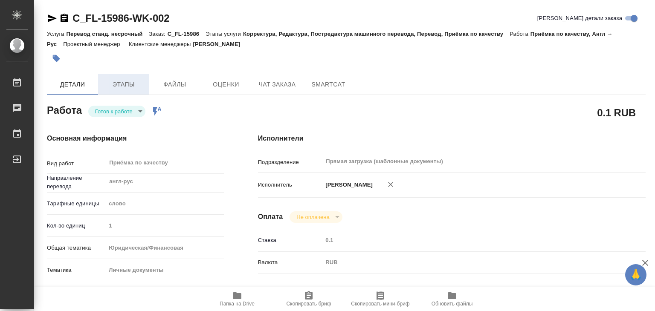
click at [127, 83] on span "Этапы" at bounding box center [123, 84] width 41 height 11
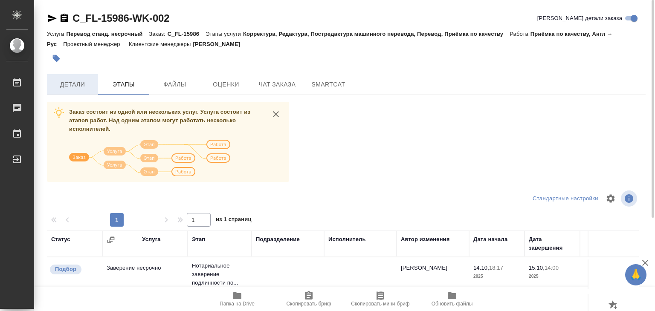
click at [78, 85] on span "Детали" at bounding box center [72, 84] width 41 height 11
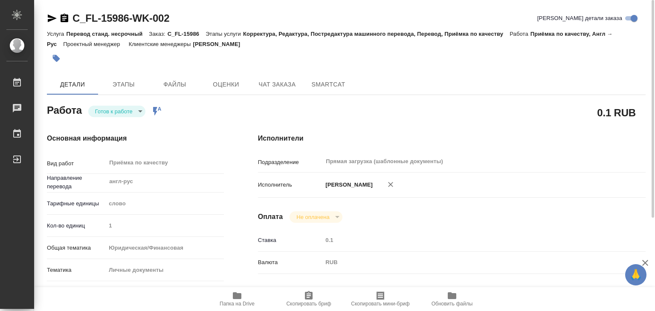
type textarea "x"
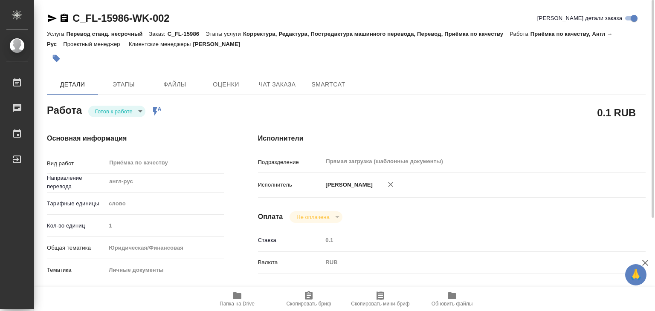
type textarea "x"
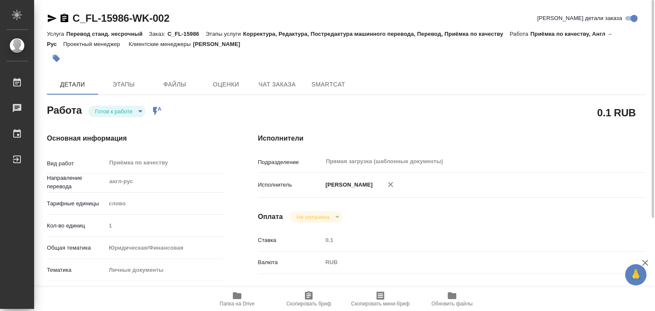
type textarea "x"
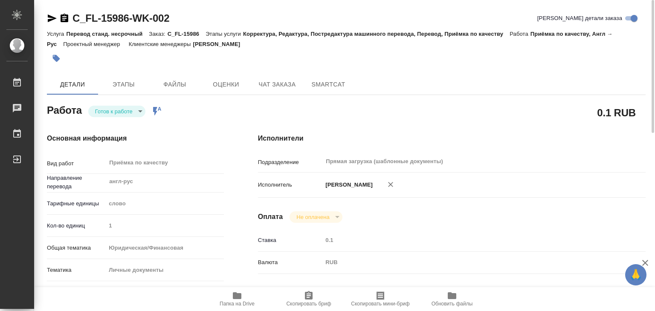
click at [232, 299] on span "Папка на Drive" at bounding box center [236, 299] width 61 height 16
click at [58, 59] on icon "button" at bounding box center [56, 58] width 7 height 7
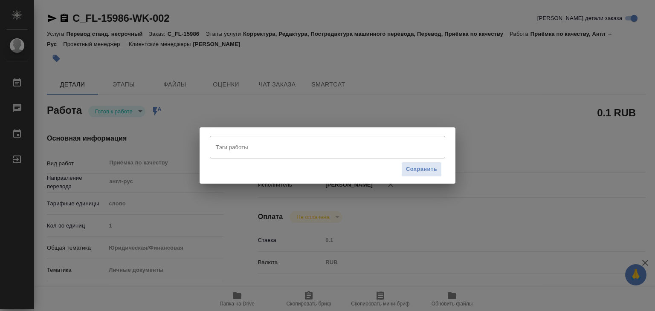
click at [246, 141] on input "Тэги работы" at bounding box center [319, 147] width 211 height 14
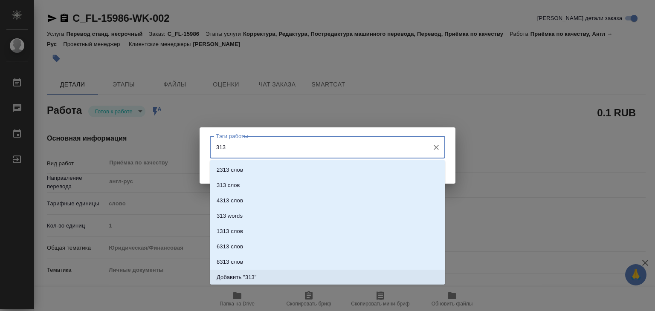
type input "313"
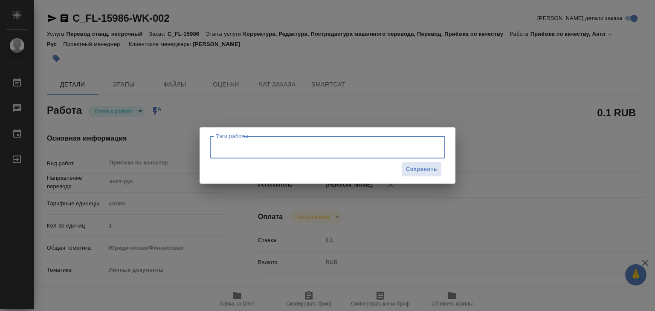
click at [280, 153] on input "Тэги работы" at bounding box center [319, 147] width 211 height 14
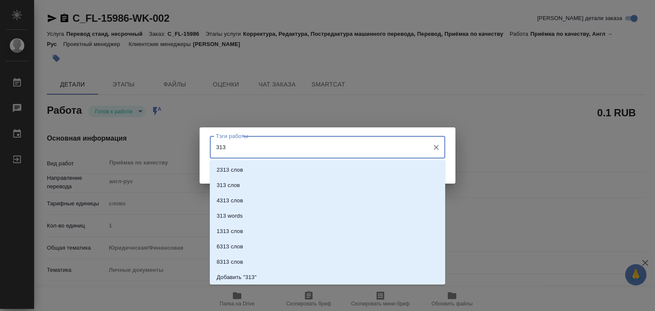
type input "313"
click at [267, 190] on li "313 слов" at bounding box center [327, 185] width 235 height 15
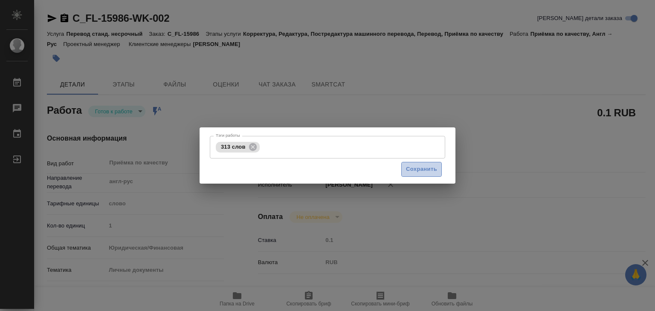
click at [414, 171] on span "Сохранить" at bounding box center [421, 170] width 31 height 10
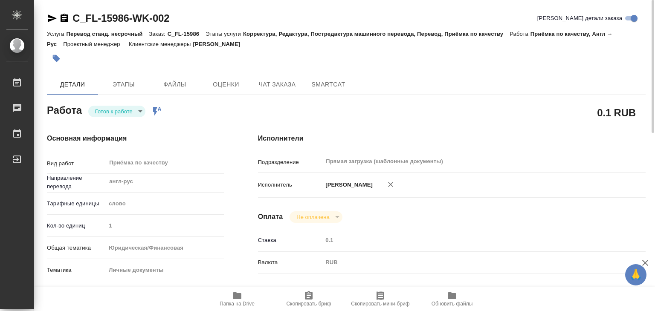
type input "readyForWork"
type textarea "Приёмка по качеству"
type textarea "x"
type input "англ-рус"
type input "5a8b1489cc6b4906c91bfd90"
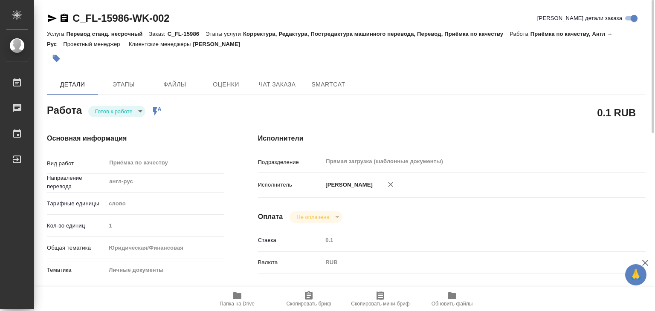
type input "1"
type input "yr-fn"
type input "5a8b8b956a9677013d343cfe"
checkbox input "true"
type input "[DATE] 13:00"
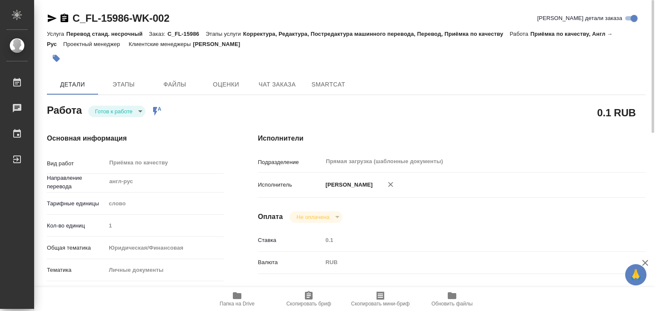
type input "[DATE] 14:00"
type input "Прямая загрузка (шаблонные документы)"
type input "notPayed"
type input "0.1"
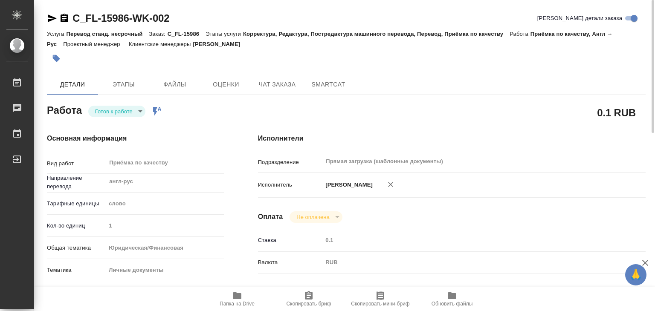
type input "RUB"
type input "[PERSON_NAME]"
type textarea "x"
type textarea "/Clients/FL_C/Orders/C_FL-15986/Corrected/C_FL-15986-WK-002"
type textarea "x"
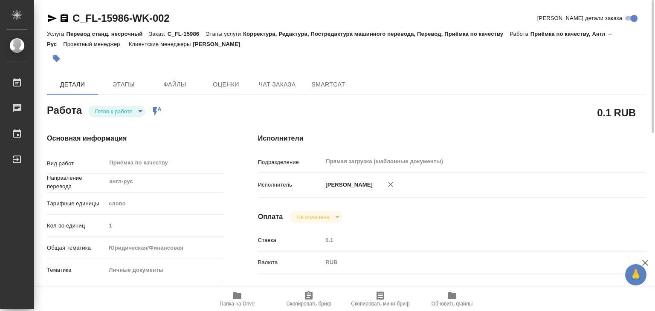
type input "C_FL-15986"
type input "Перевод станд. несрочный"
type input "Корректура, Редактура, Постредактура машинного перевода, Перевод, Приёмка по ка…"
type input "Лямина Надежда"
type input "/Clients/FL_C/Orders/C_FL-15986"
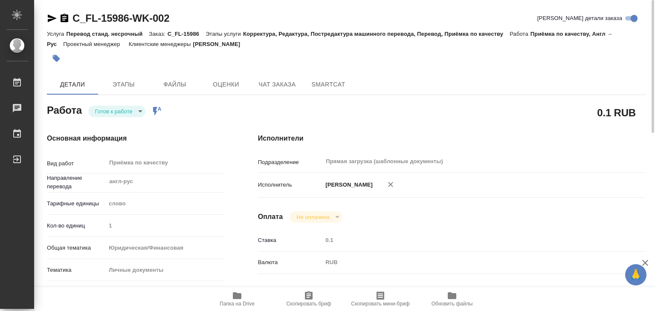
type textarea "x"
type textarea "нот для ВНЖ"
type textarea "x"
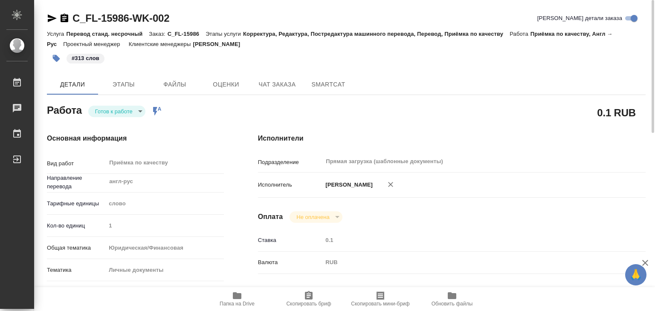
type textarea "x"
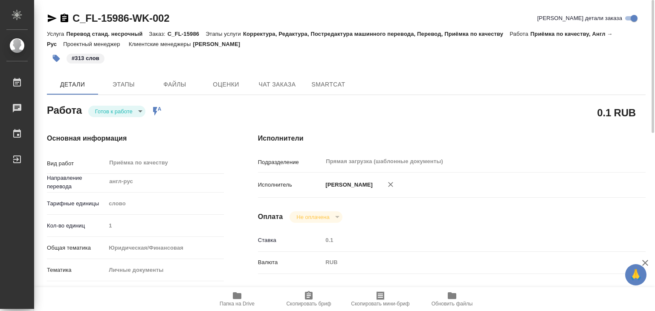
type textarea "x"
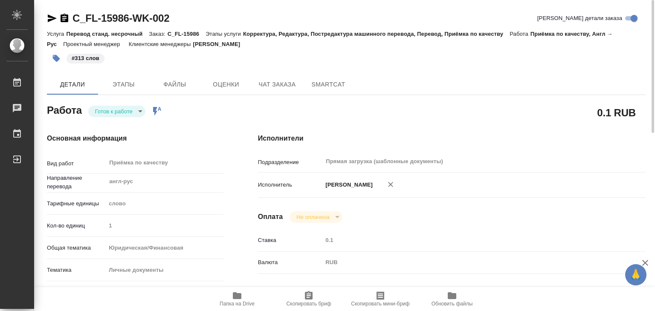
type textarea "x"
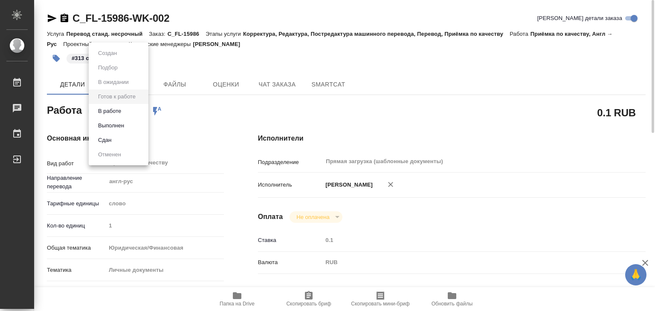
click at [129, 115] on body "🙏 .cls-1 fill:#fff; AWATERA Alilekova Valeriya Работы 0 Чаты График Выйти C_FL-…" at bounding box center [327, 155] width 655 height 311
click at [116, 125] on button "Выполнен" at bounding box center [111, 125] width 31 height 9
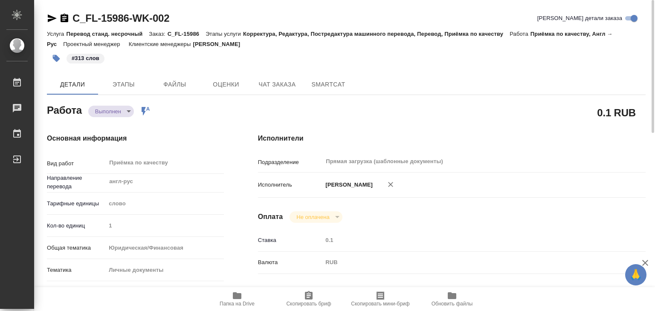
type textarea "x"
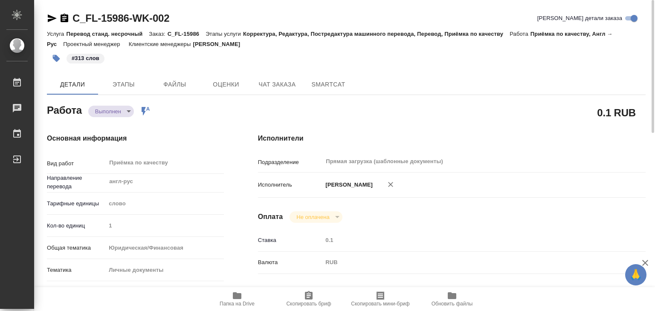
type textarea "x"
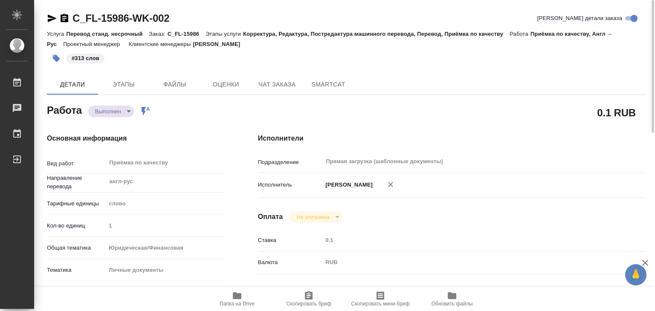
type textarea "x"
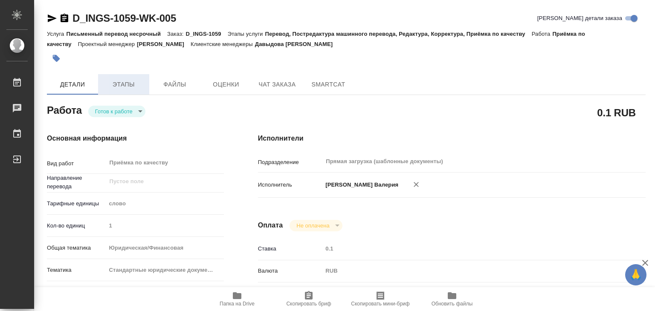
click at [117, 86] on span "Этапы" at bounding box center [123, 84] width 41 height 11
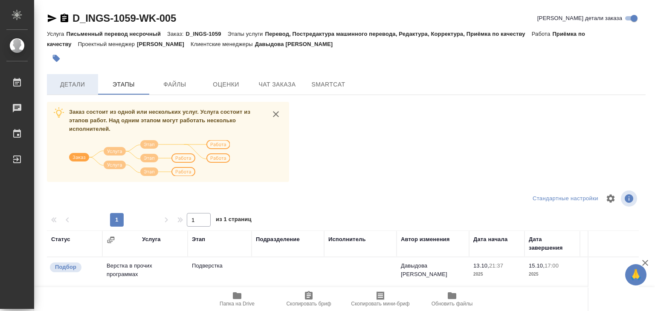
click at [75, 85] on span "Детали" at bounding box center [72, 84] width 41 height 11
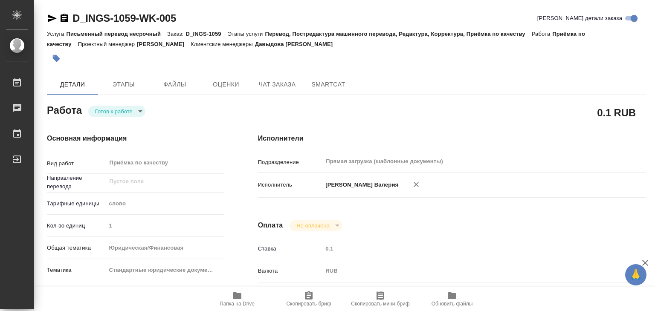
type textarea "x"
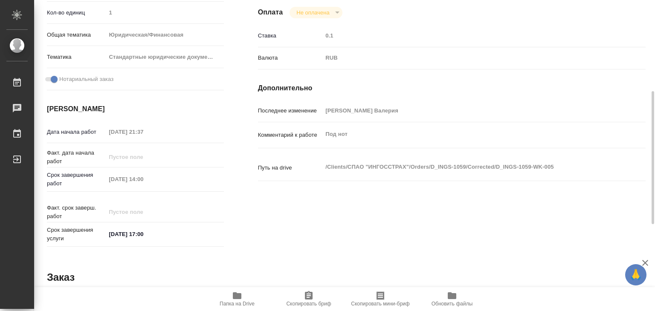
type textarea "x"
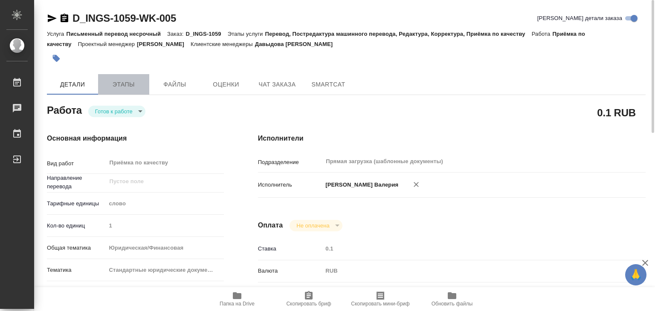
click at [118, 88] on span "Этапы" at bounding box center [123, 84] width 41 height 11
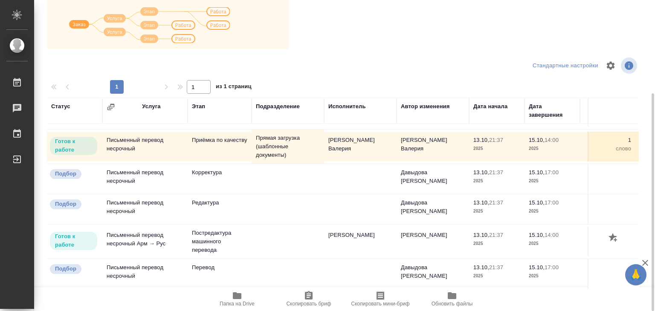
scroll to position [5, 0]
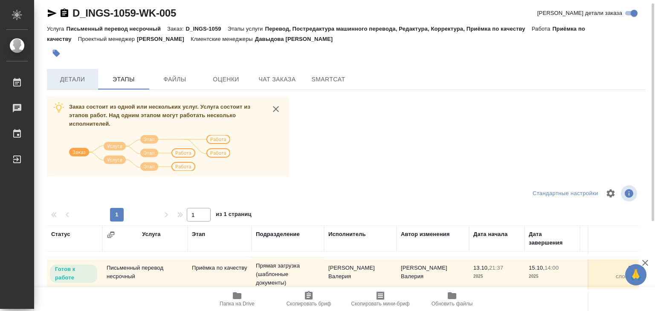
click at [71, 88] on button "Детали" at bounding box center [72, 79] width 51 height 20
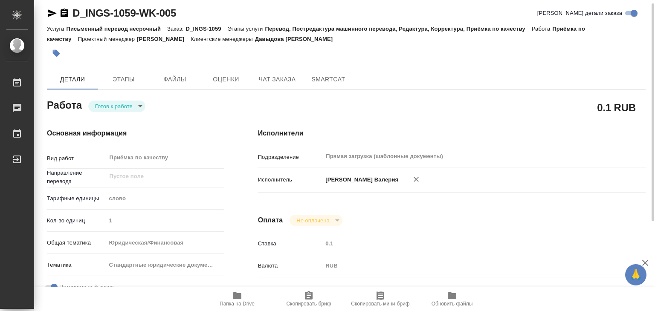
type textarea "x"
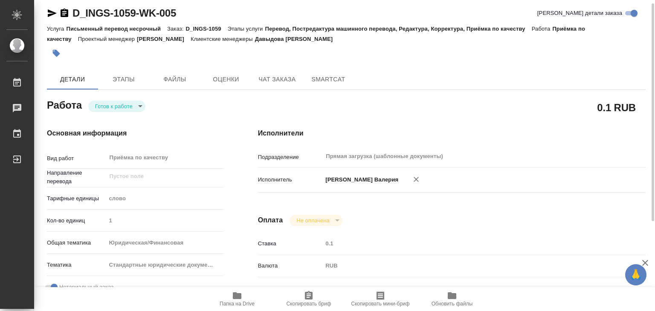
type textarea "x"
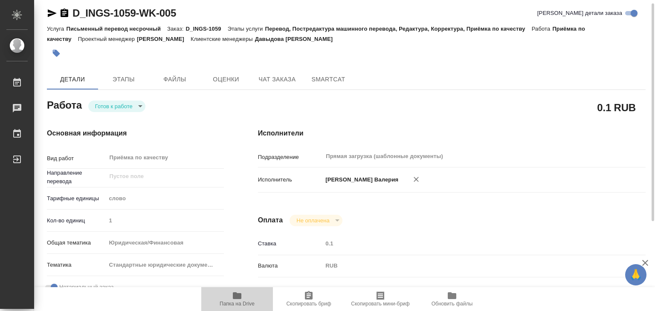
click at [233, 291] on icon "button" at bounding box center [237, 296] width 10 height 10
type textarea "x"
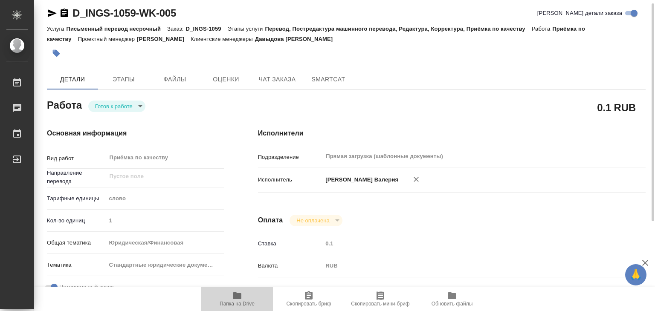
type textarea "x"
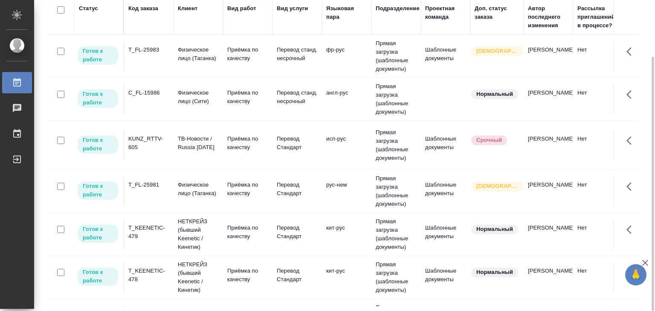
click at [200, 55] on p "Физическое лицо (Таганка)" at bounding box center [198, 54] width 41 height 17
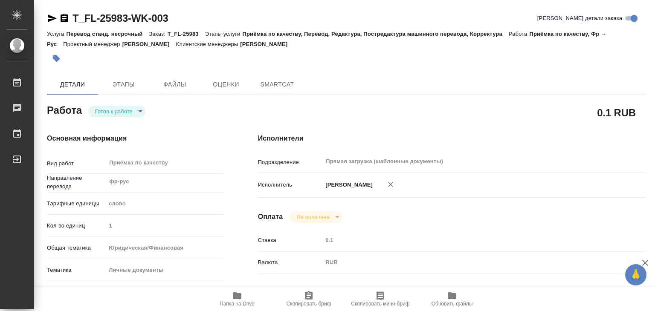
type textarea "x"
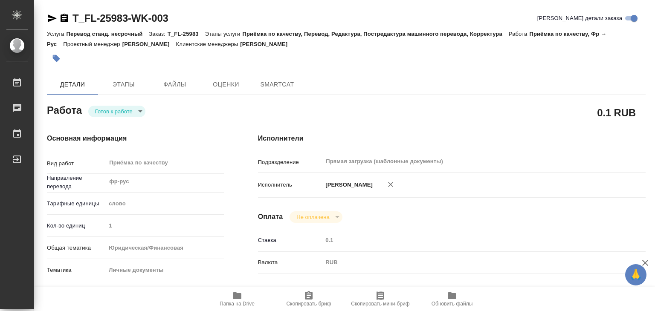
type textarea "x"
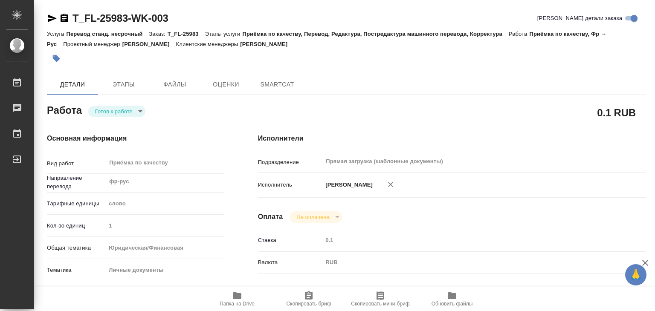
type textarea "x"
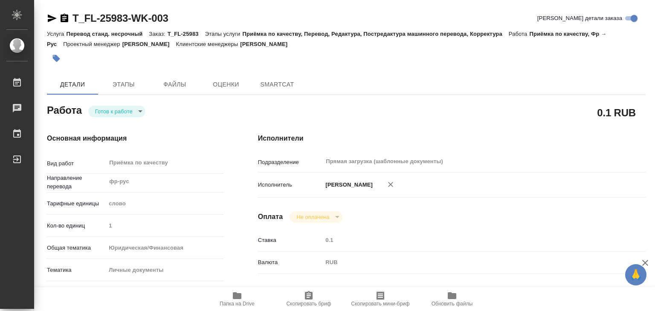
type textarea "x"
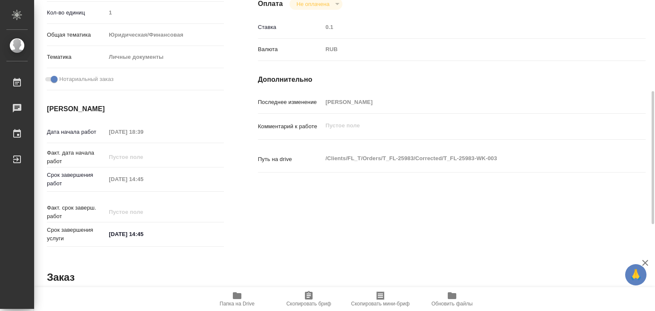
scroll to position [43, 0]
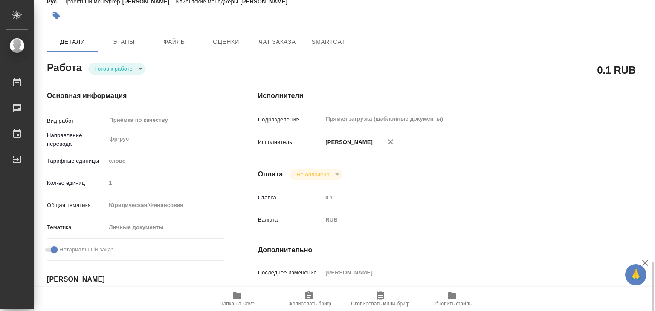
type textarea "x"
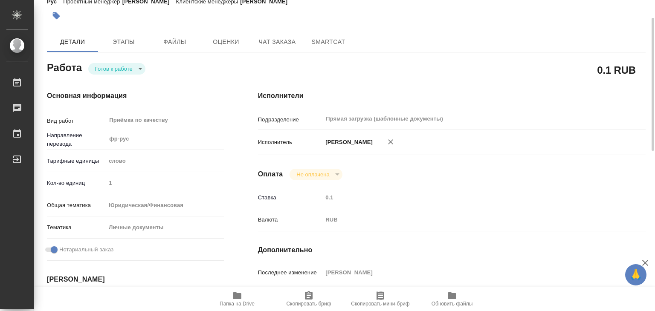
scroll to position [0, 0]
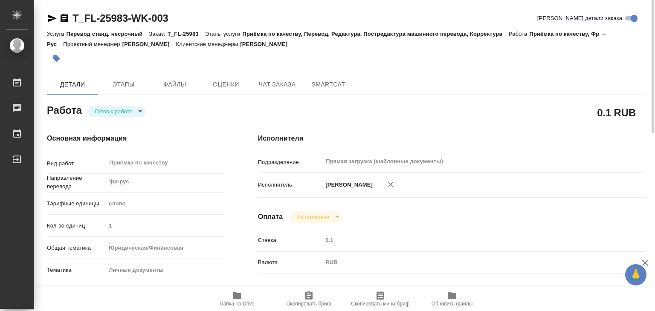
type textarea "x"
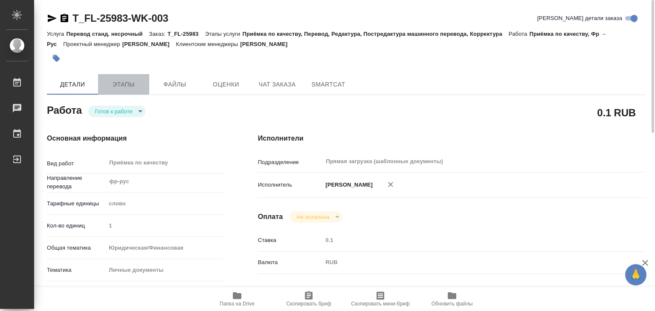
click at [123, 78] on button "Этапы" at bounding box center [123, 84] width 51 height 20
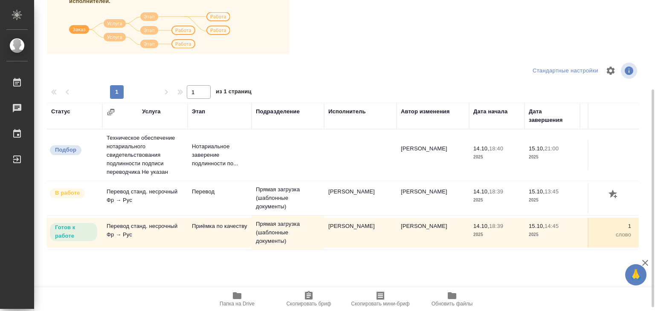
scroll to position [43, 0]
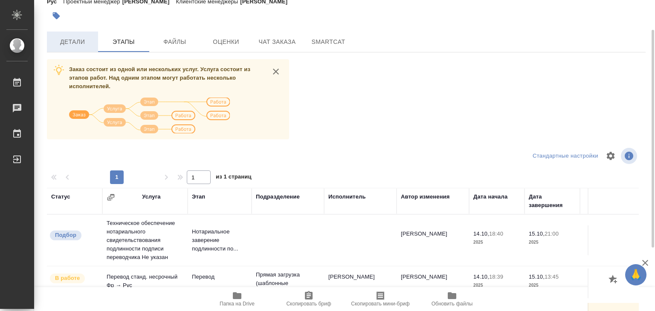
click at [58, 47] on button "Детали" at bounding box center [72, 42] width 51 height 20
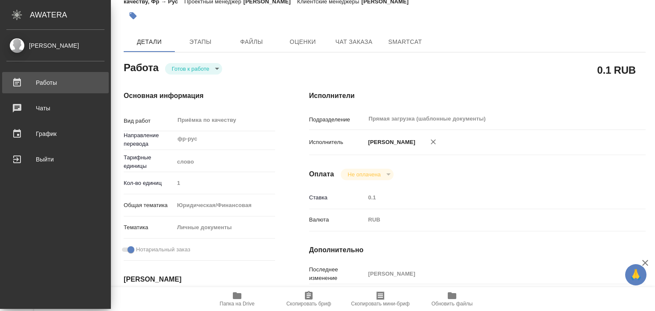
type textarea "x"
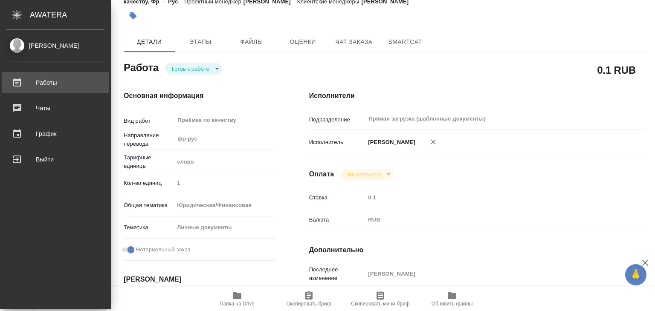
type textarea "x"
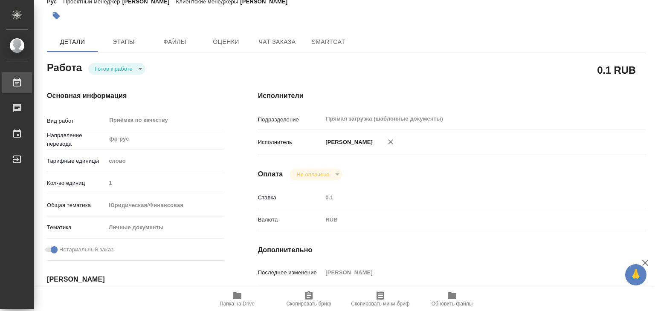
type textarea "x"
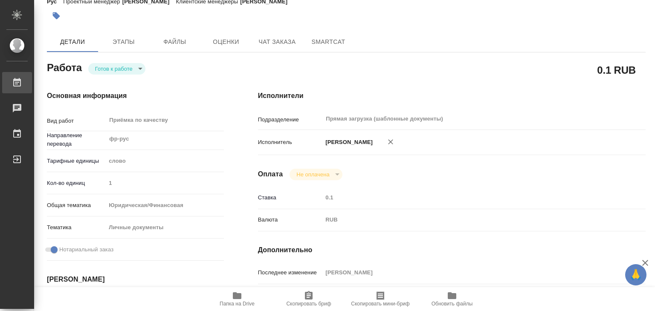
type textarea "x"
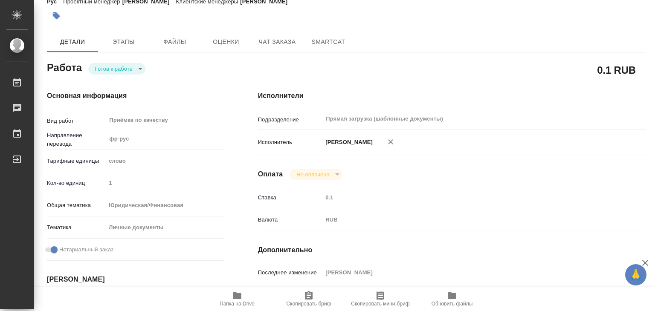
type textarea "x"
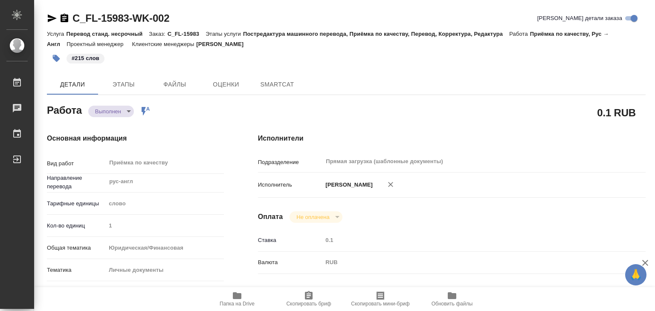
type textarea "x"
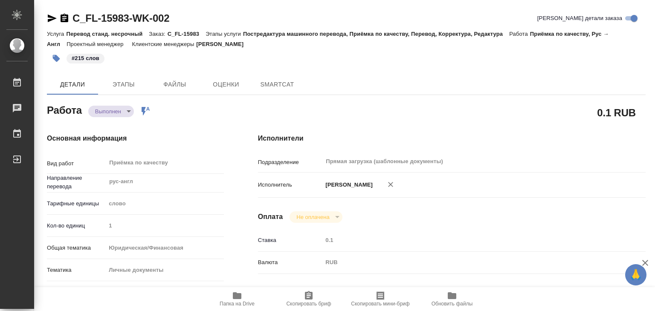
type textarea "x"
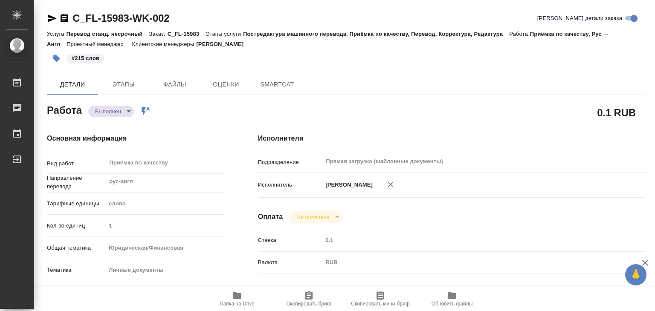
type textarea "x"
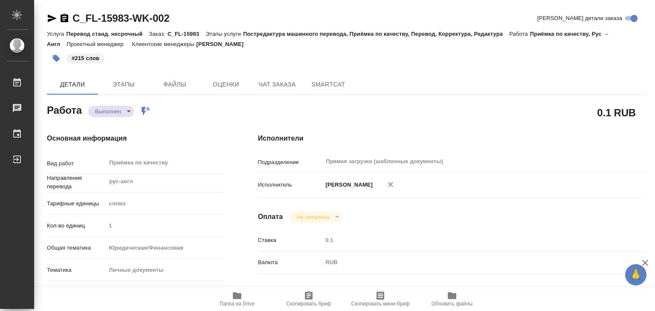
type textarea "x"
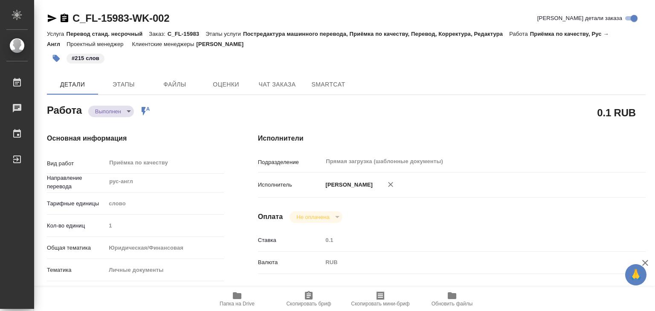
type textarea "x"
